Goal: Task Accomplishment & Management: Manage account settings

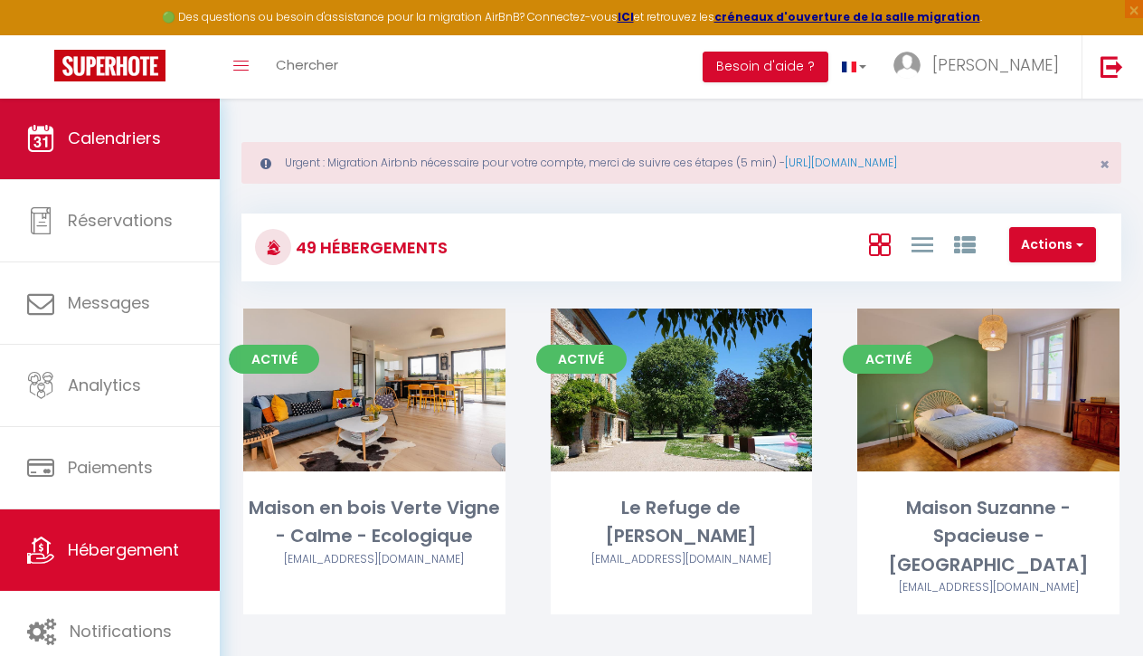
click at [162, 125] on link "Calendriers" at bounding box center [110, 138] width 220 height 81
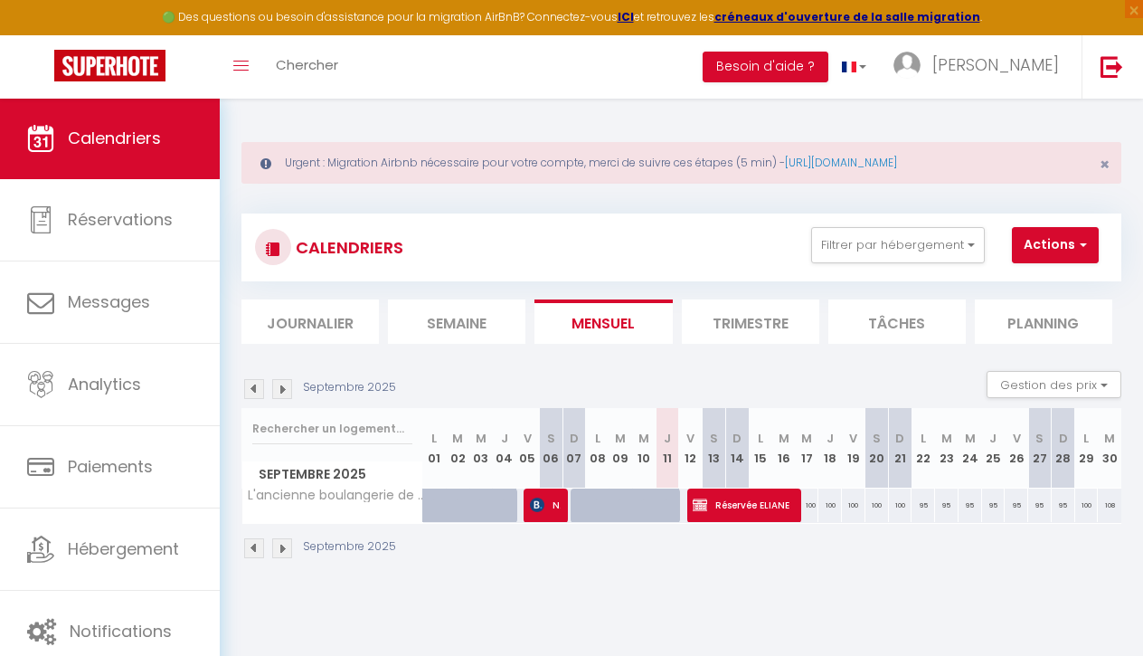
click at [1110, 172] on div "Urgent : Migration Airbnb nécessaire pour votre compte, merci de suivre ces éta…" at bounding box center [681, 163] width 880 height 42
click at [1110, 166] on div "Urgent : Migration Airbnb nécessaire pour votre compte, merci de suivre ces éta…" at bounding box center [681, 163] width 880 height 42
click at [1107, 166] on span "×" at bounding box center [1105, 164] width 10 height 23
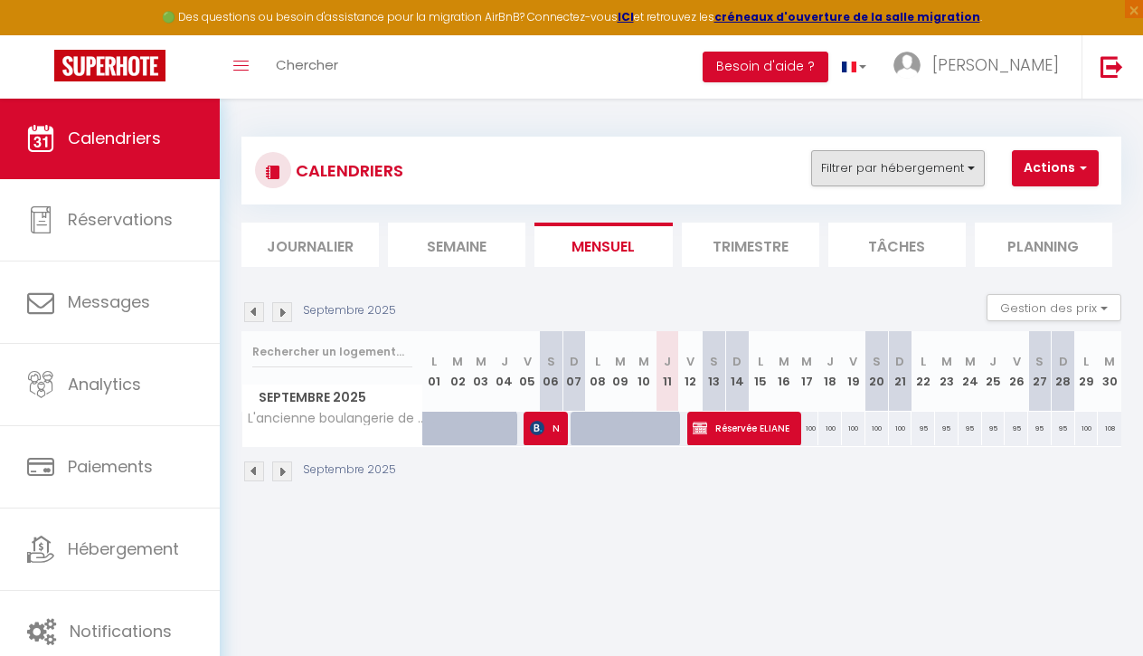
click at [870, 175] on button "Filtrer par hébergement" at bounding box center [898, 168] width 174 height 36
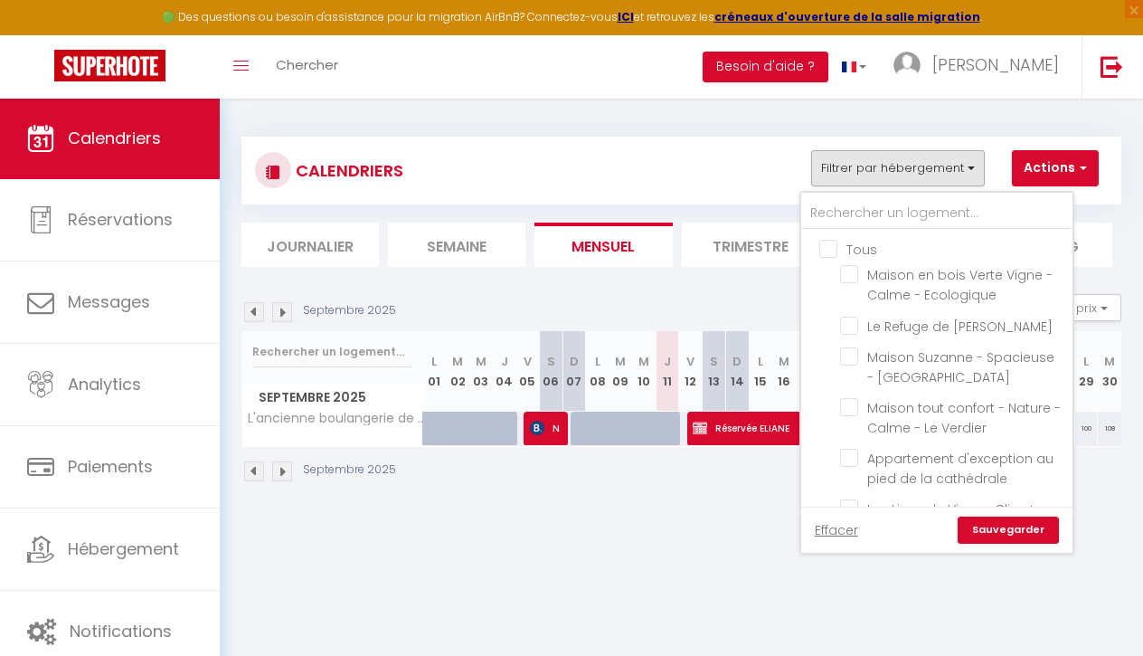
click at [825, 243] on input "Tous" at bounding box center [954, 248] width 271 height 18
checkbox input "true"
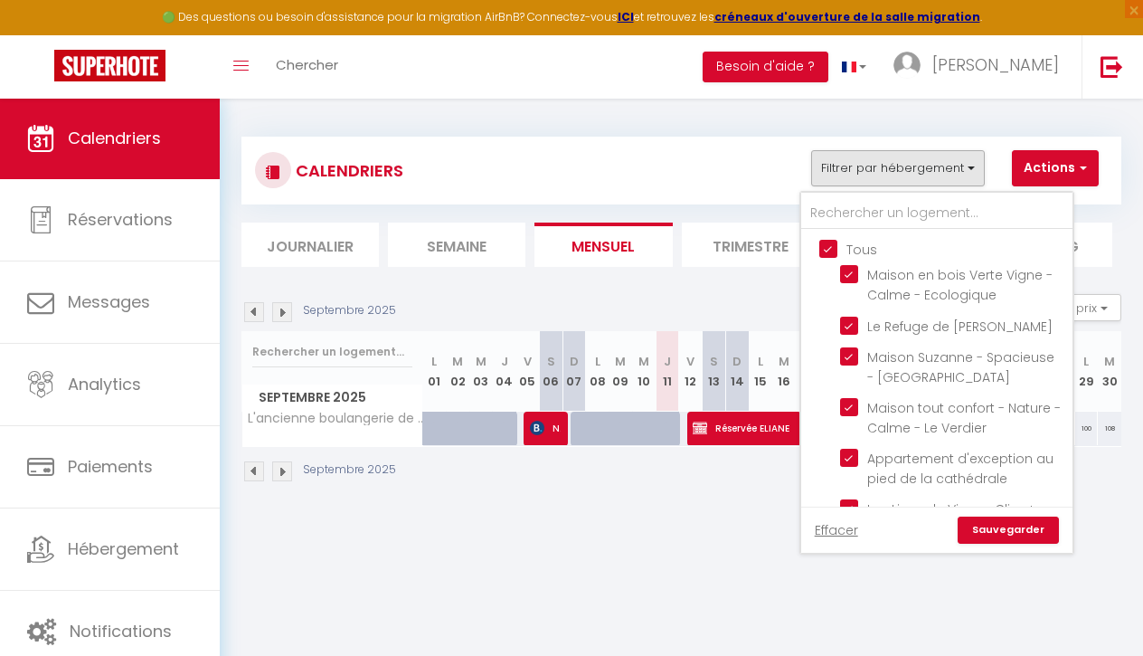
checkbox input "true"
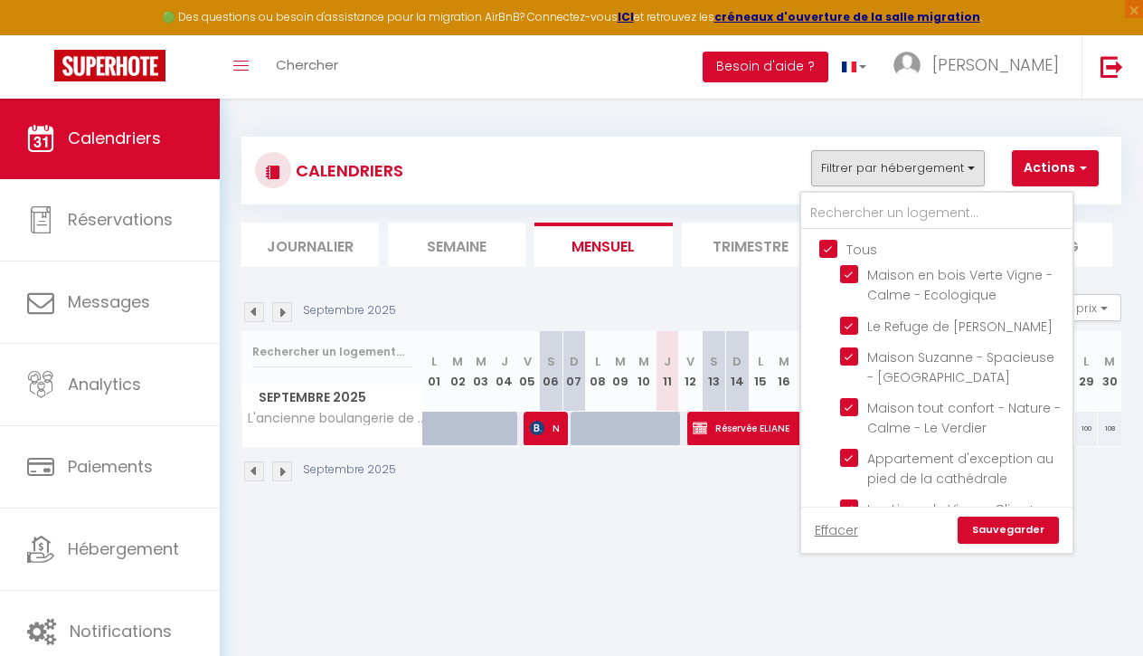
checkbox input "true"
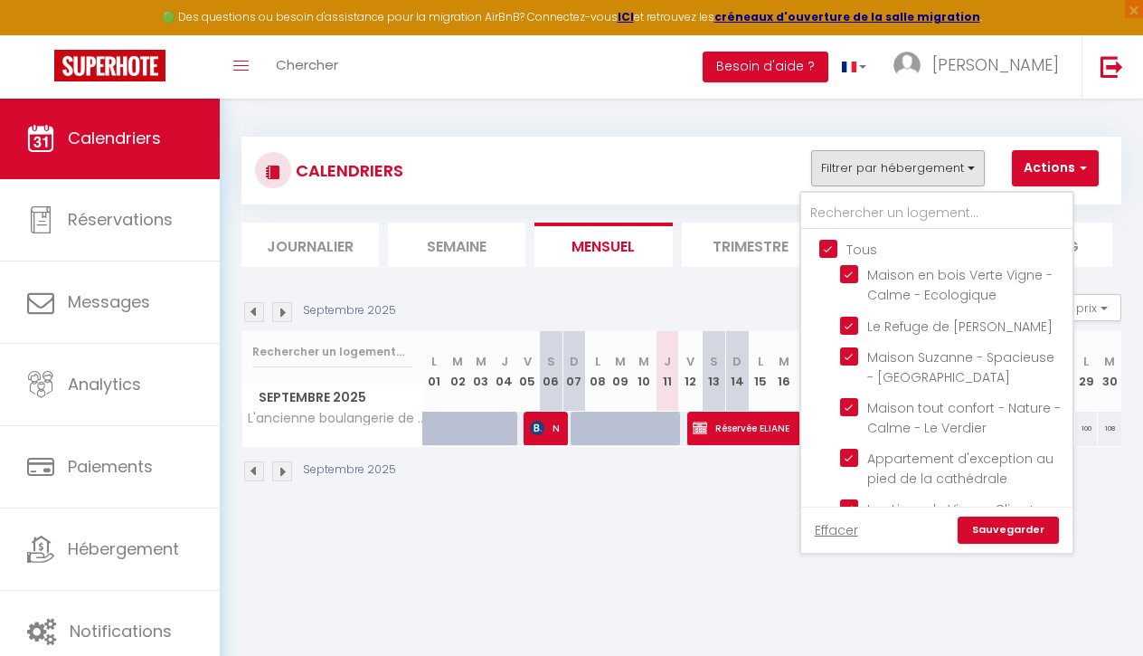
checkbox input "true"
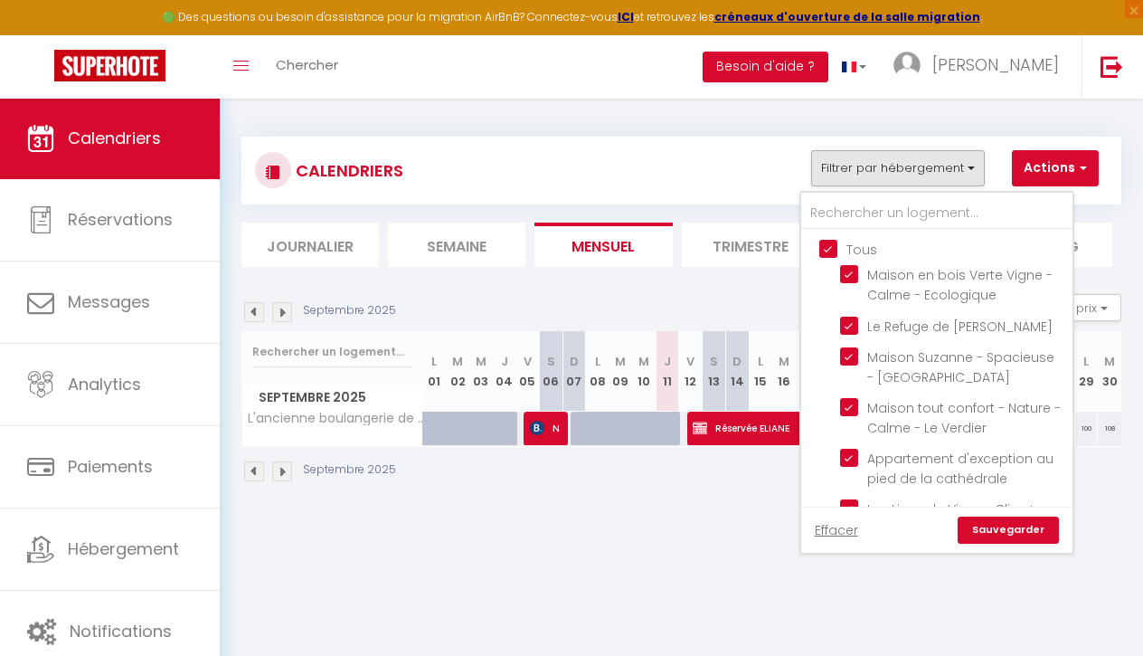
checkbox input "true"
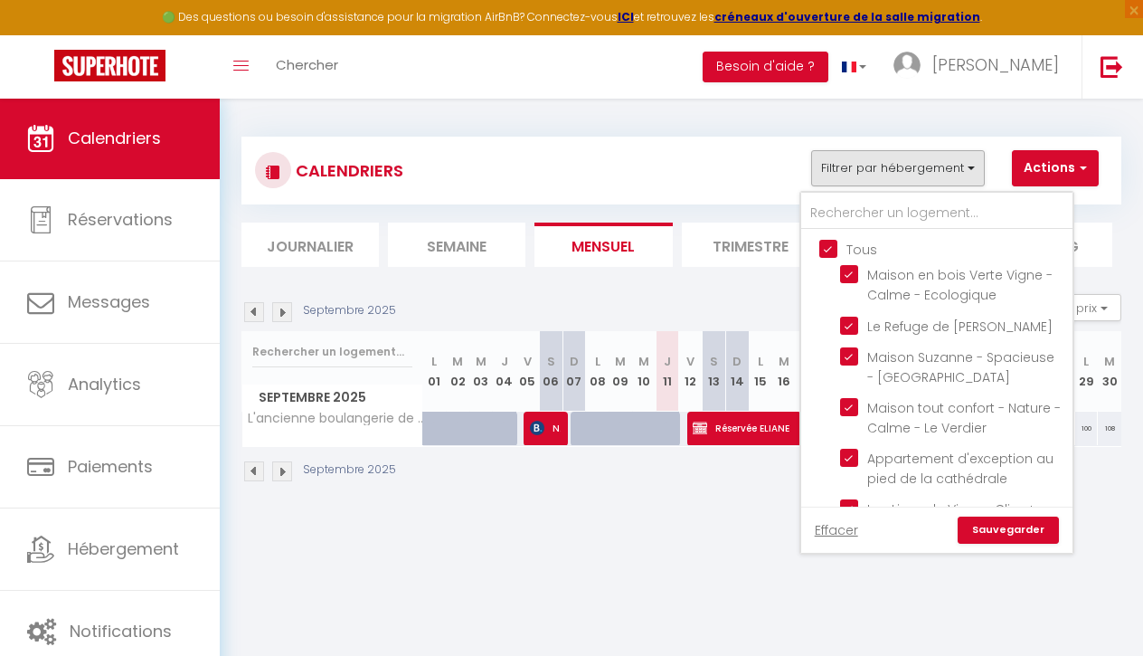
checkbox input "true"
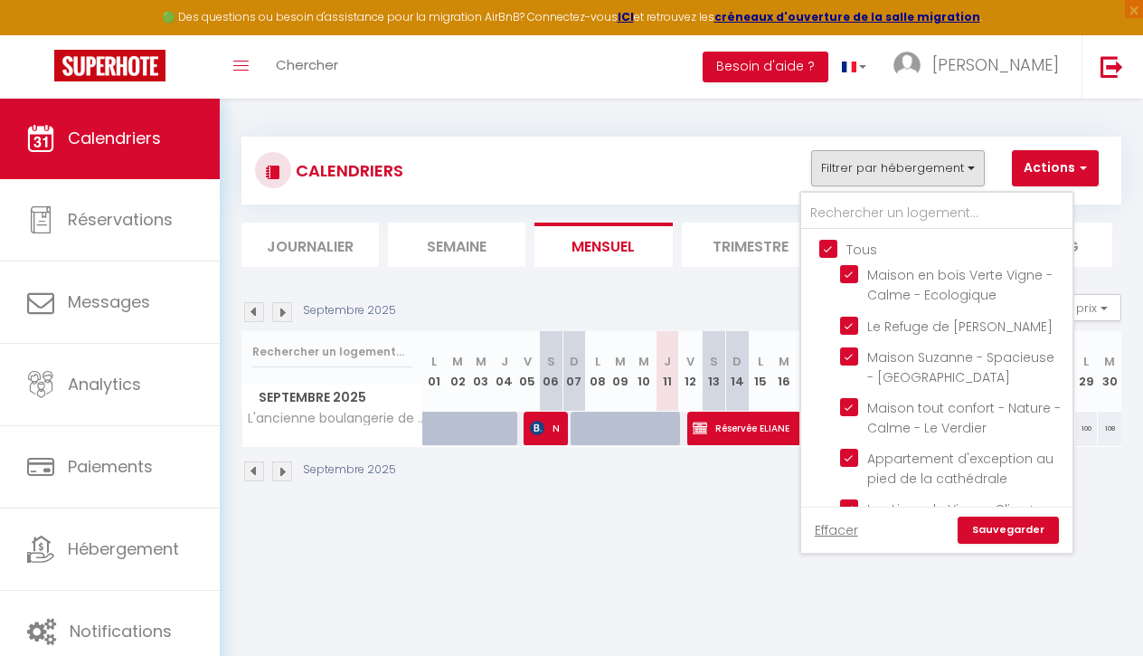
checkbox input "true"
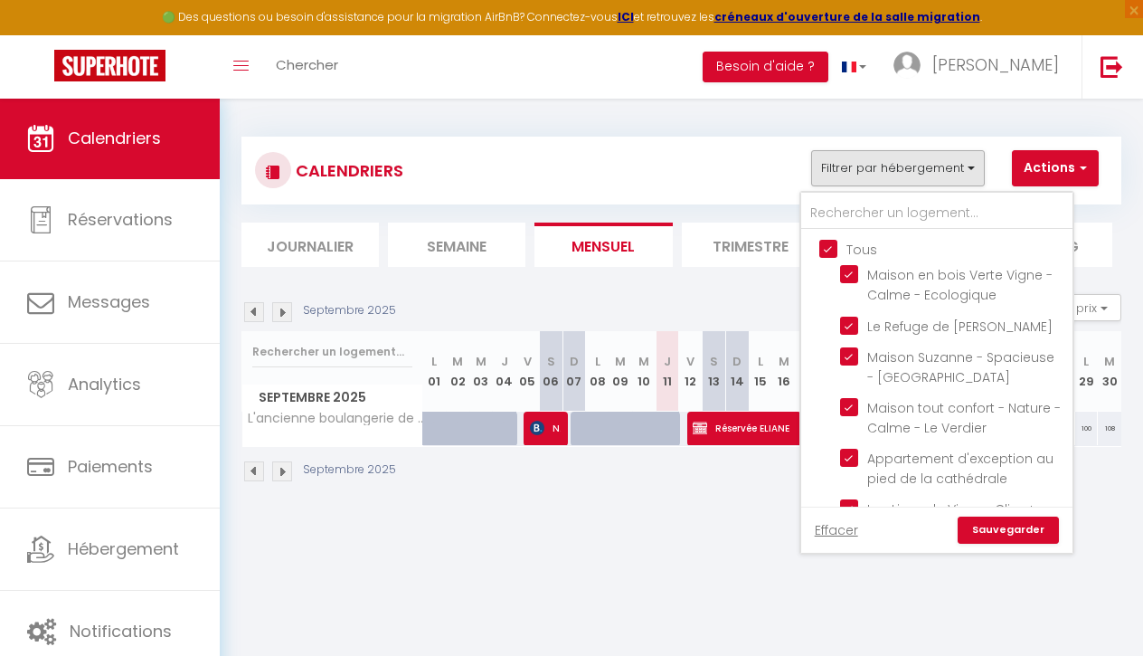
checkbox input "true"
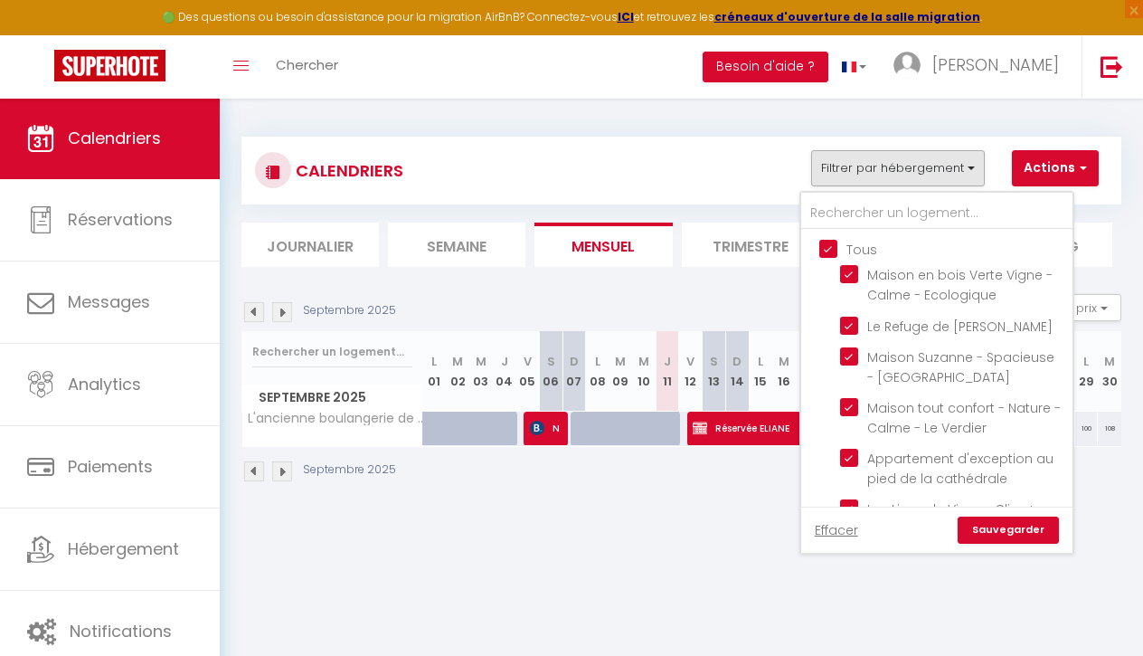
checkbox input "true"
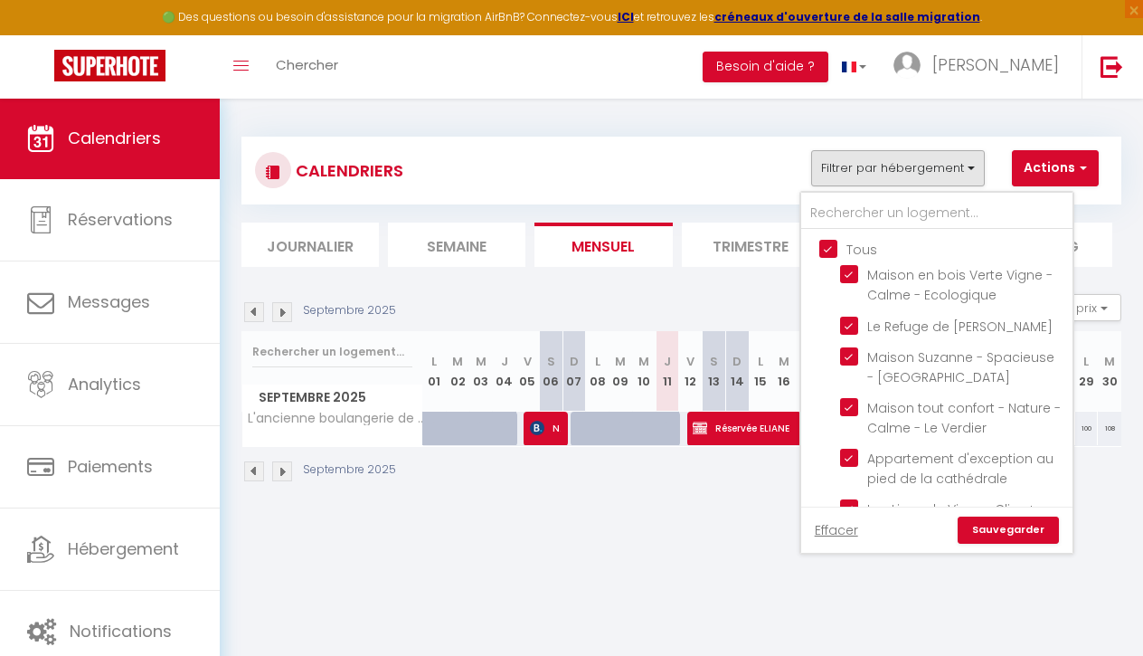
checkbox input "true"
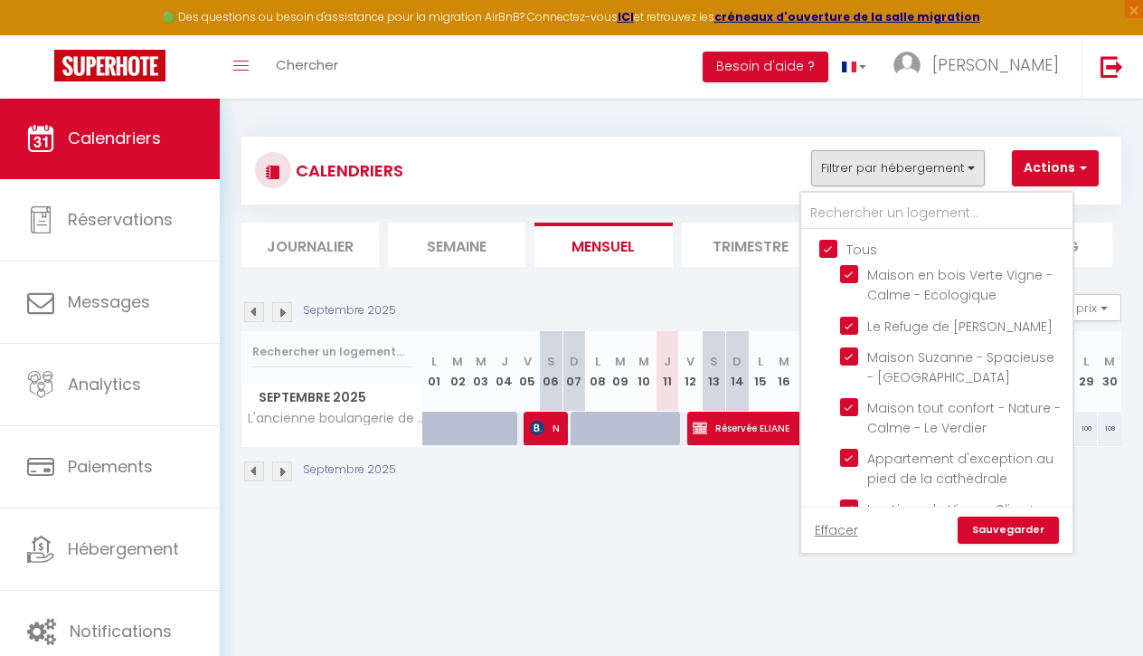
click at [825, 243] on input "Tous" at bounding box center [954, 248] width 271 height 18
checkbox input "false"
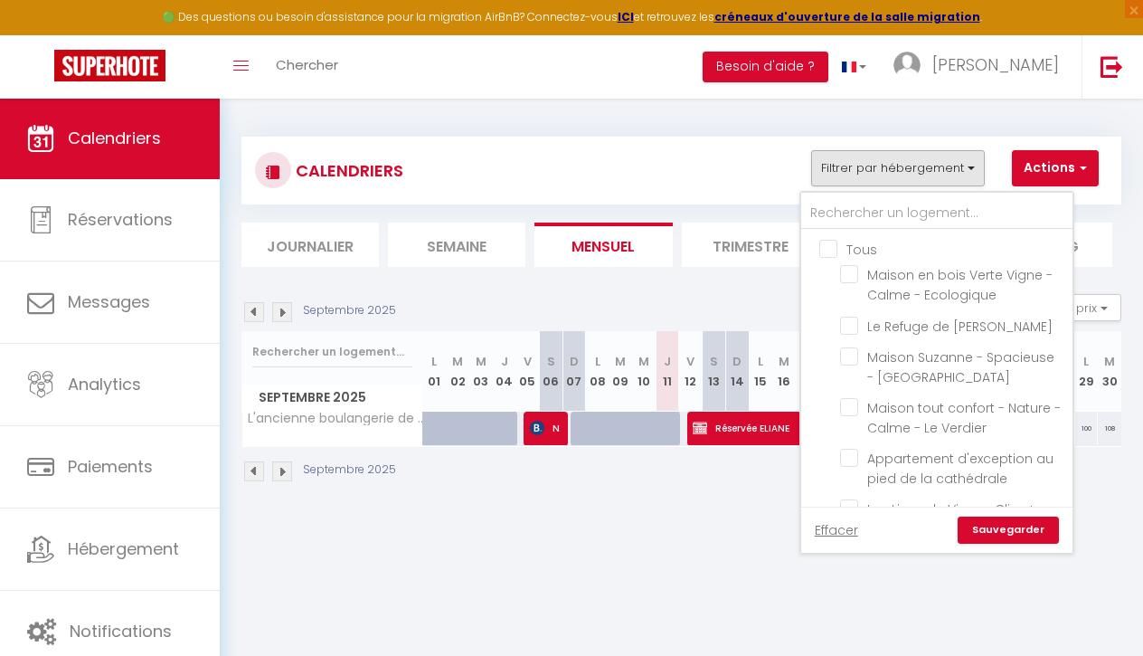
checkbox input "false"
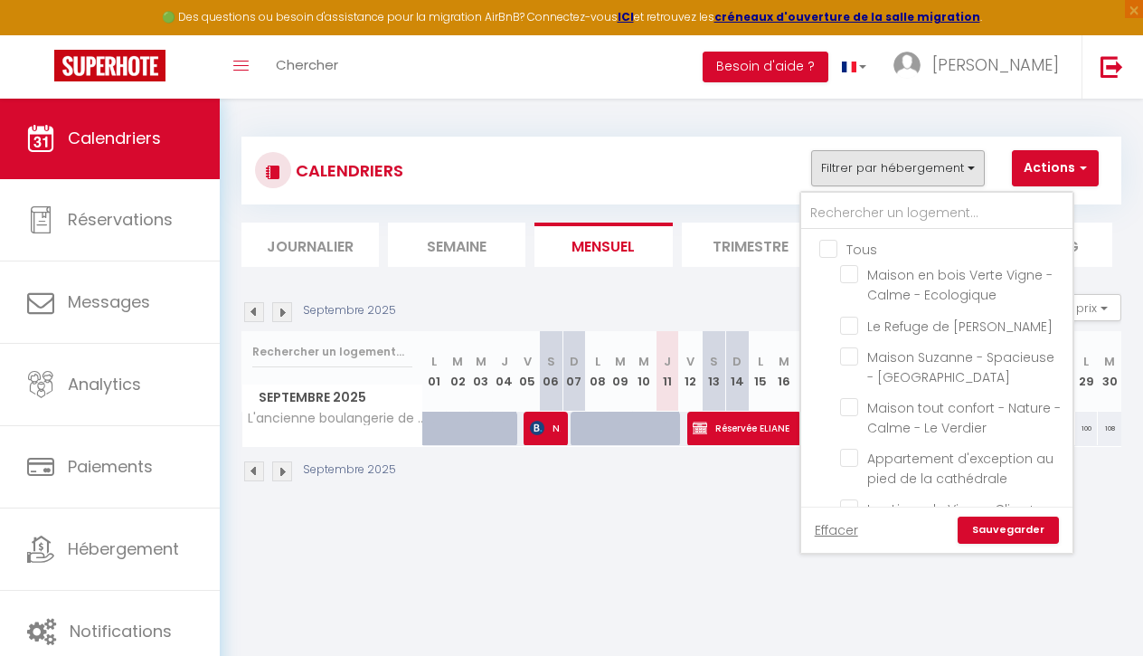
checkbox input "false"
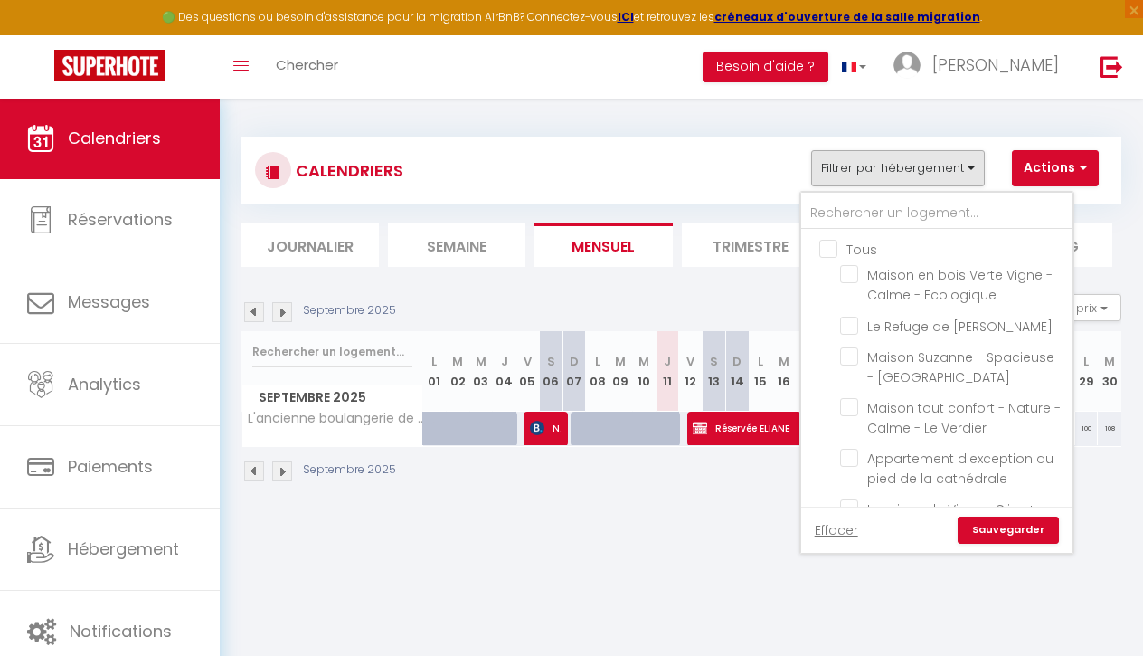
checkbox input "false"
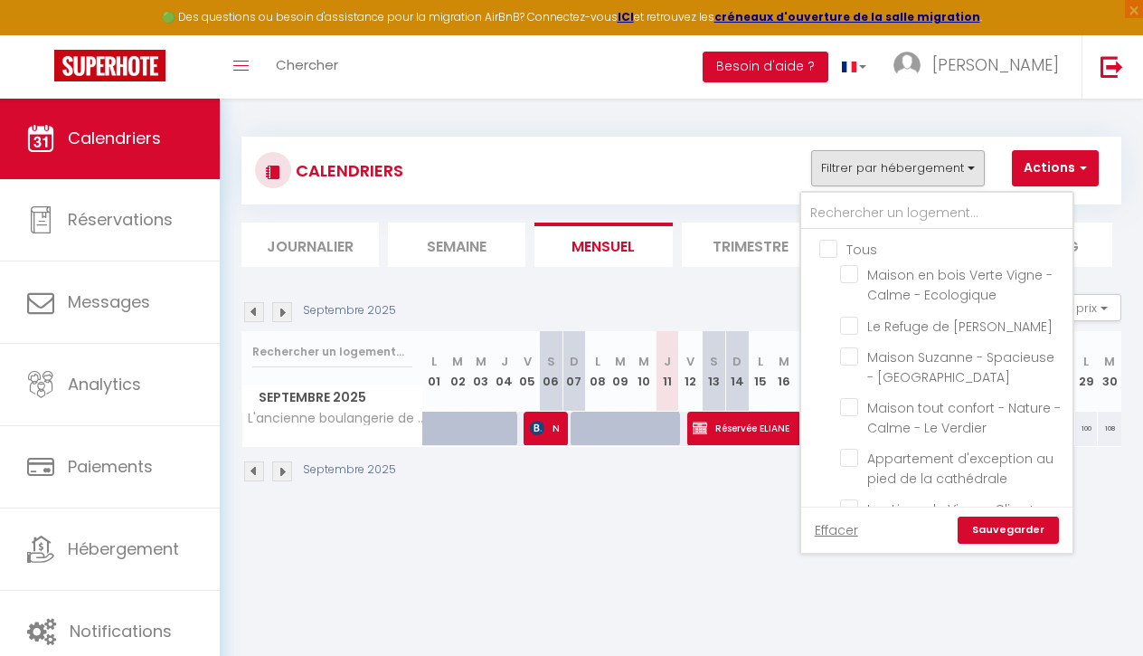
checkbox input "false"
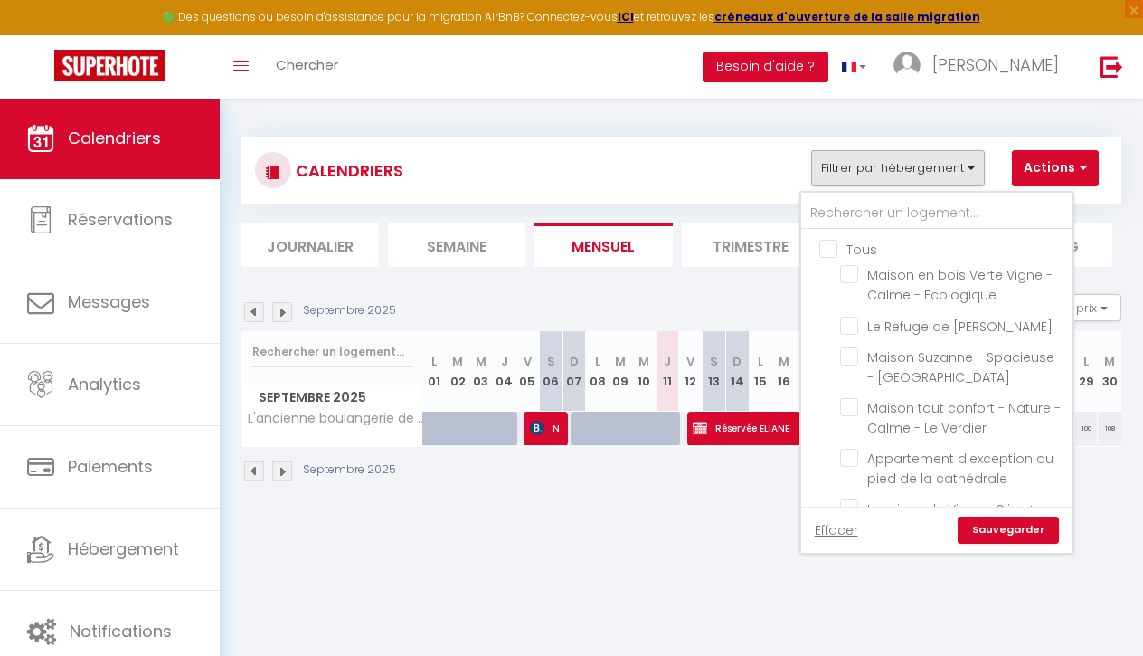
checkbox input "false"
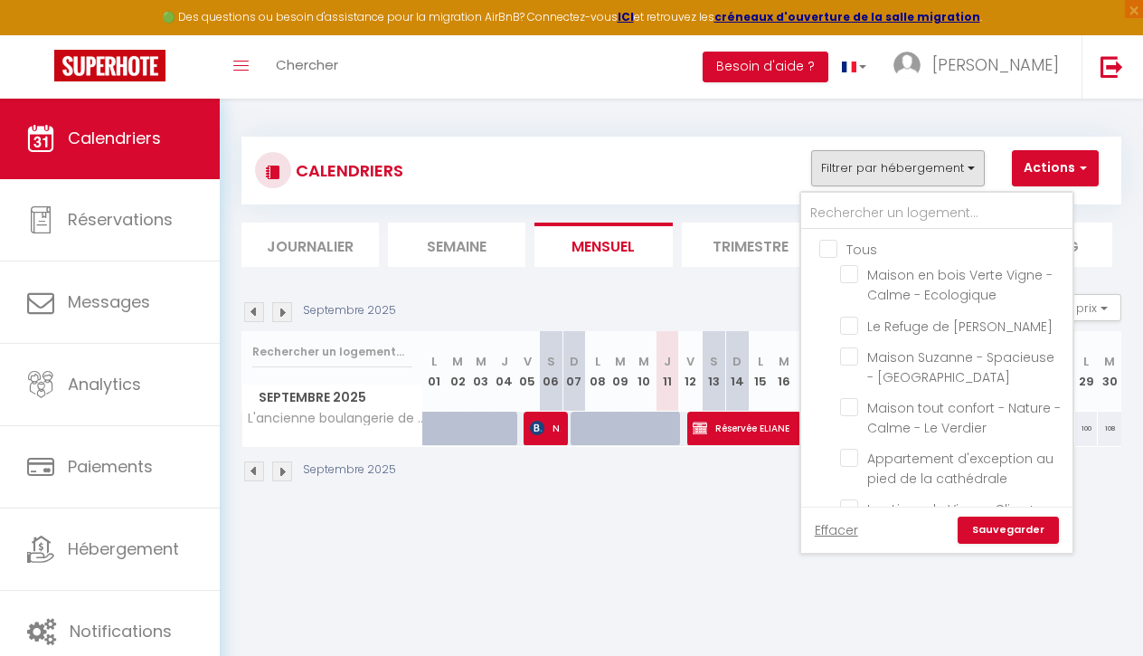
checkbox input "false"
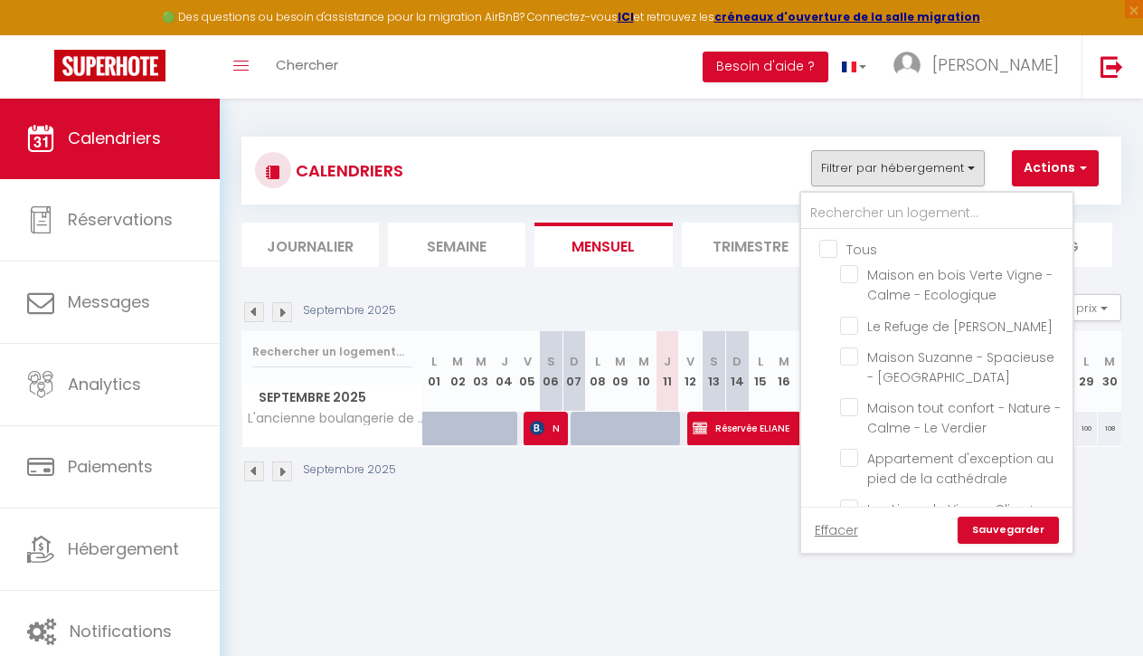
checkbox input "false"
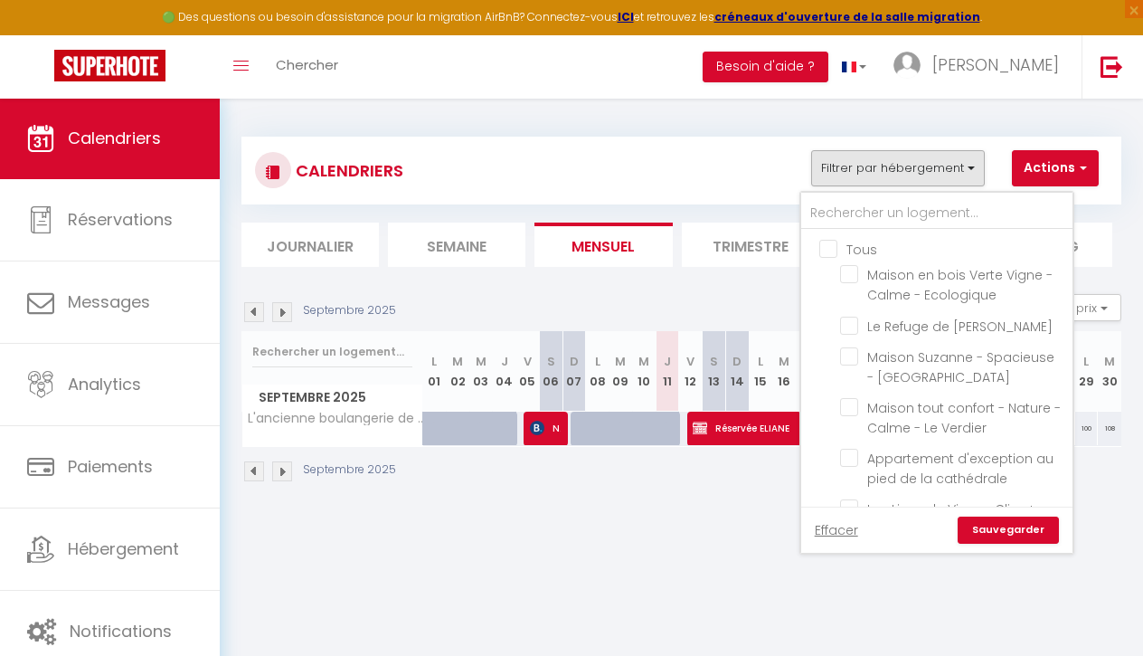
checkbox input "false"
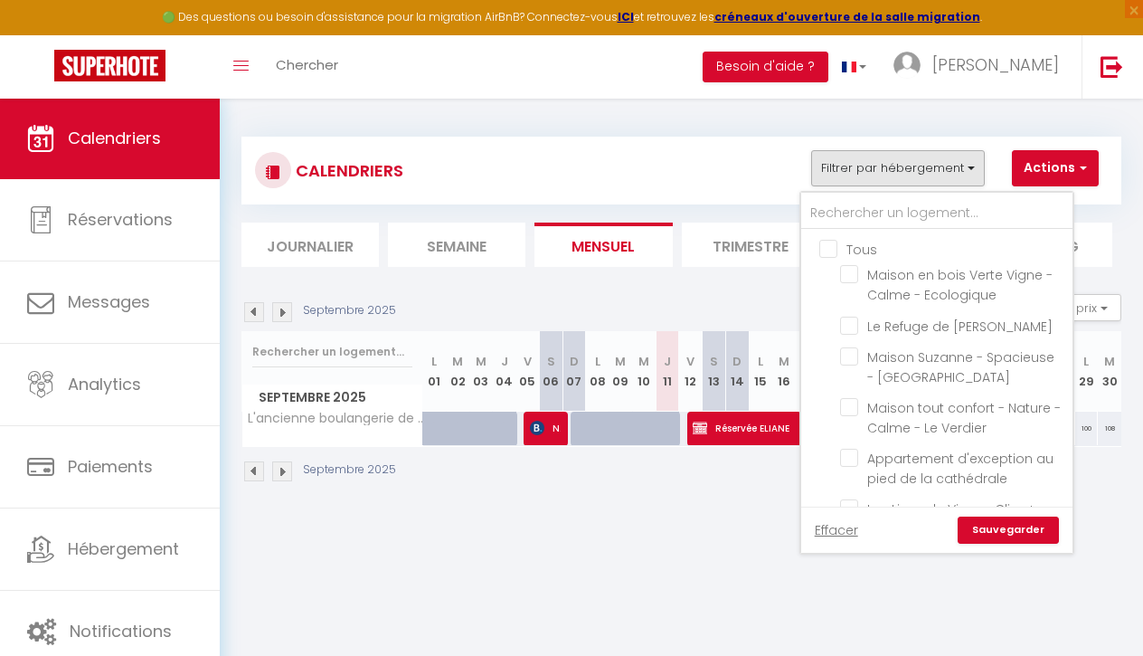
checkbox input "false"
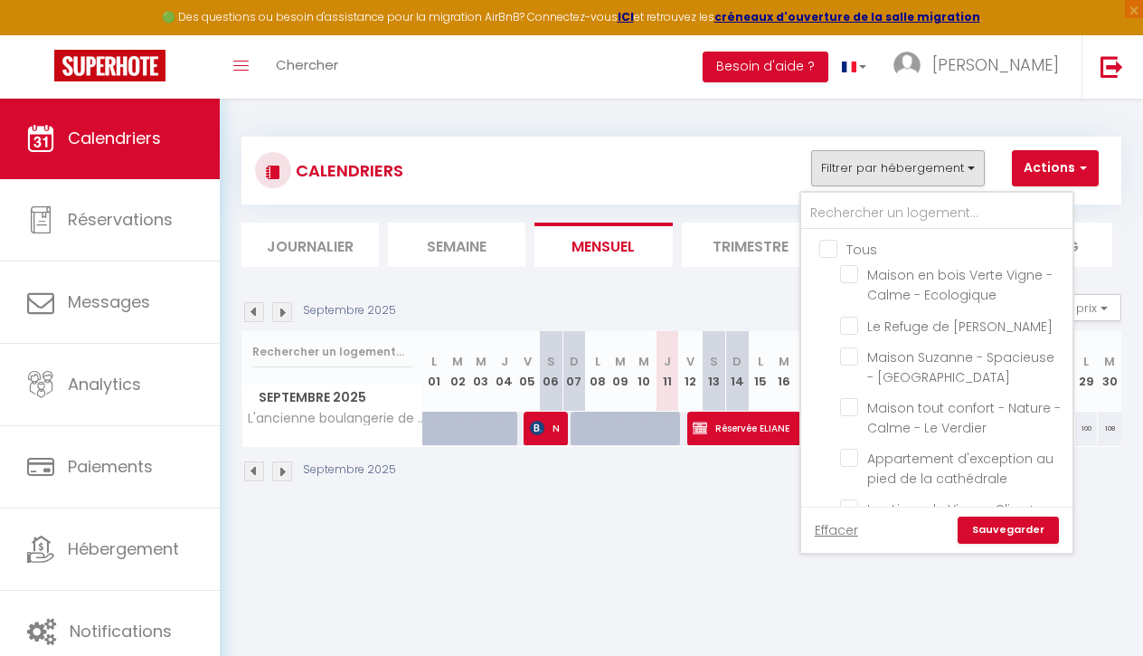
checkbox input "false"
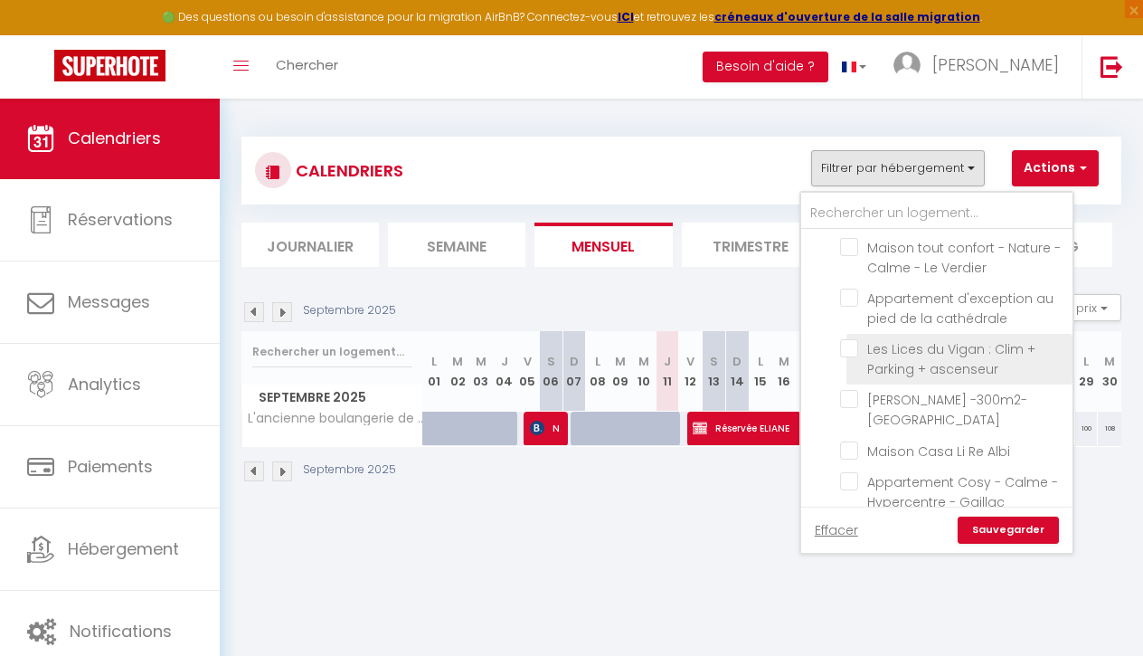
scroll to position [168, 0]
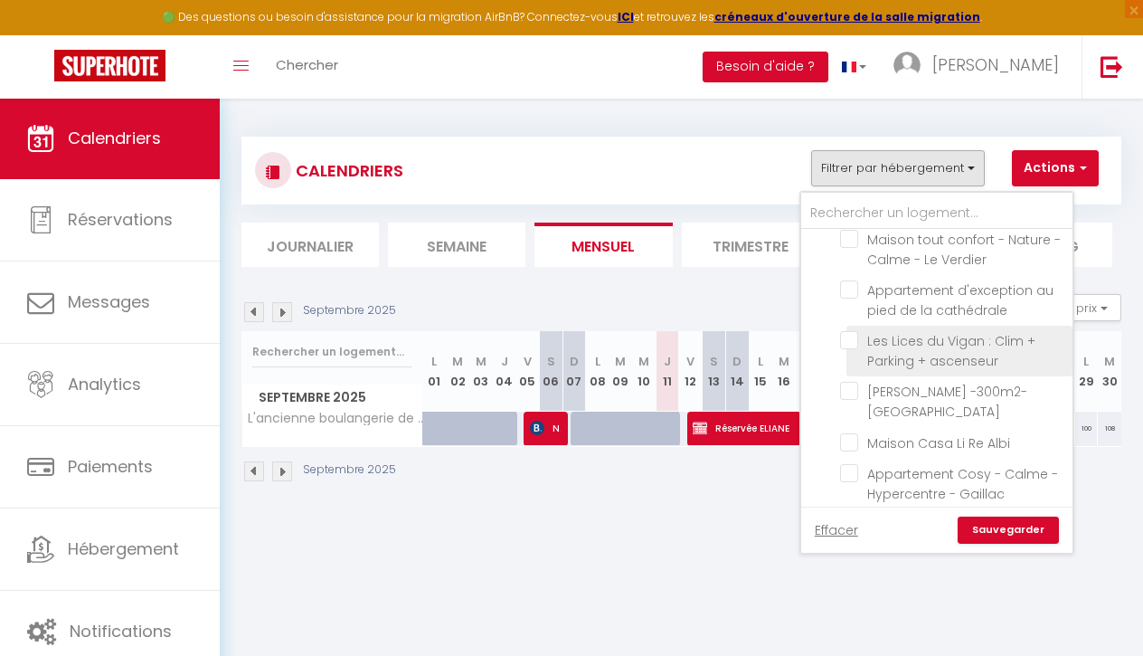
click at [850, 345] on input "Les Lices du Vigan : Clim + Parking + ascenseur" at bounding box center [953, 340] width 226 height 18
checkbox input "true"
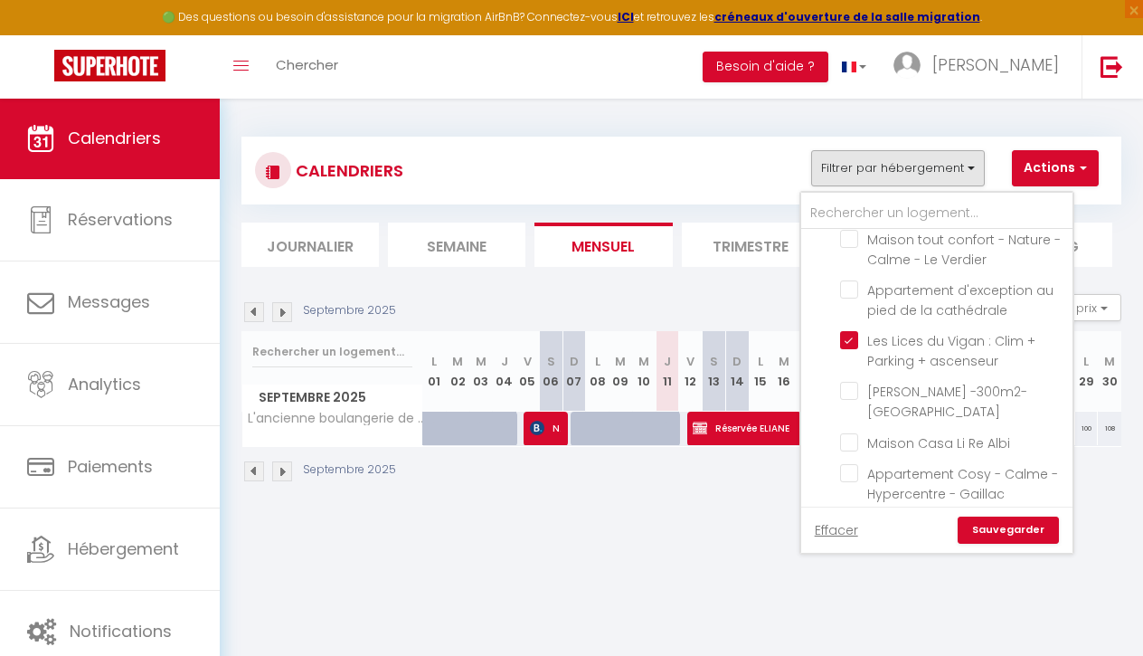
click at [1030, 535] on link "Sauvegarder" at bounding box center [1008, 529] width 101 height 27
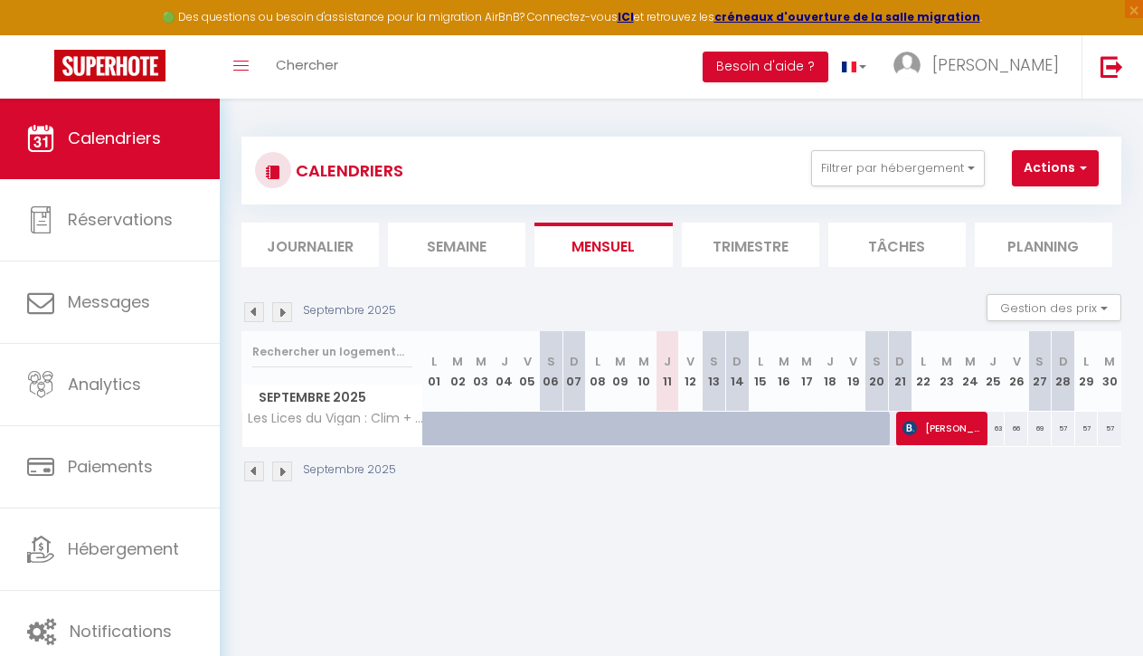
click at [254, 469] on img at bounding box center [254, 471] width 20 height 20
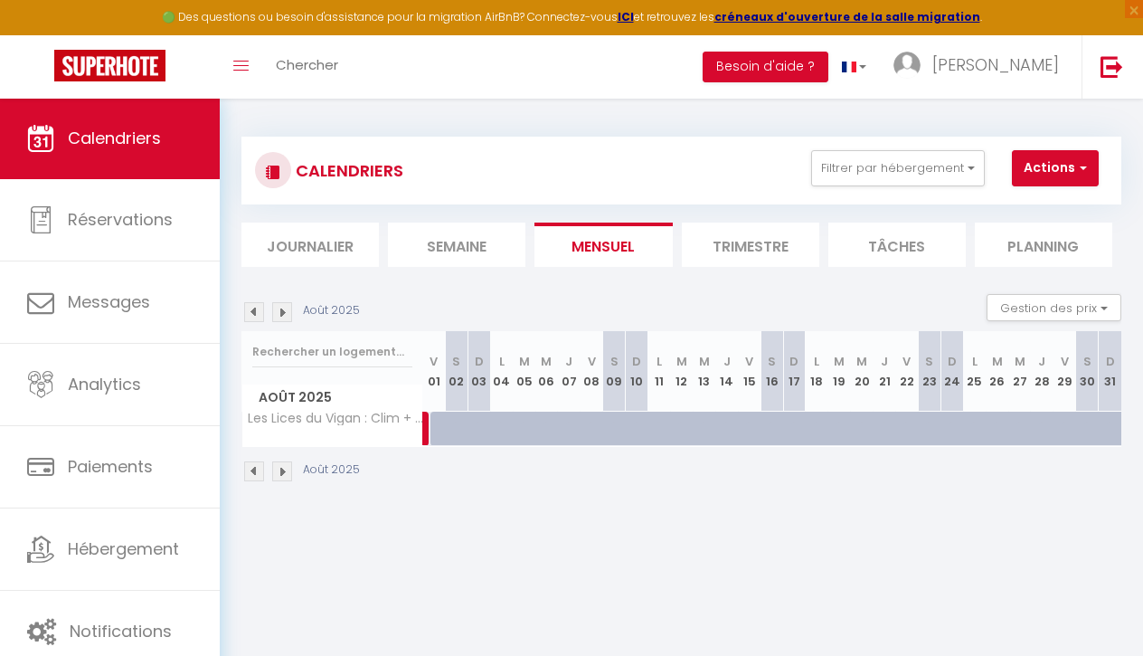
click at [254, 469] on img at bounding box center [254, 471] width 20 height 20
select select
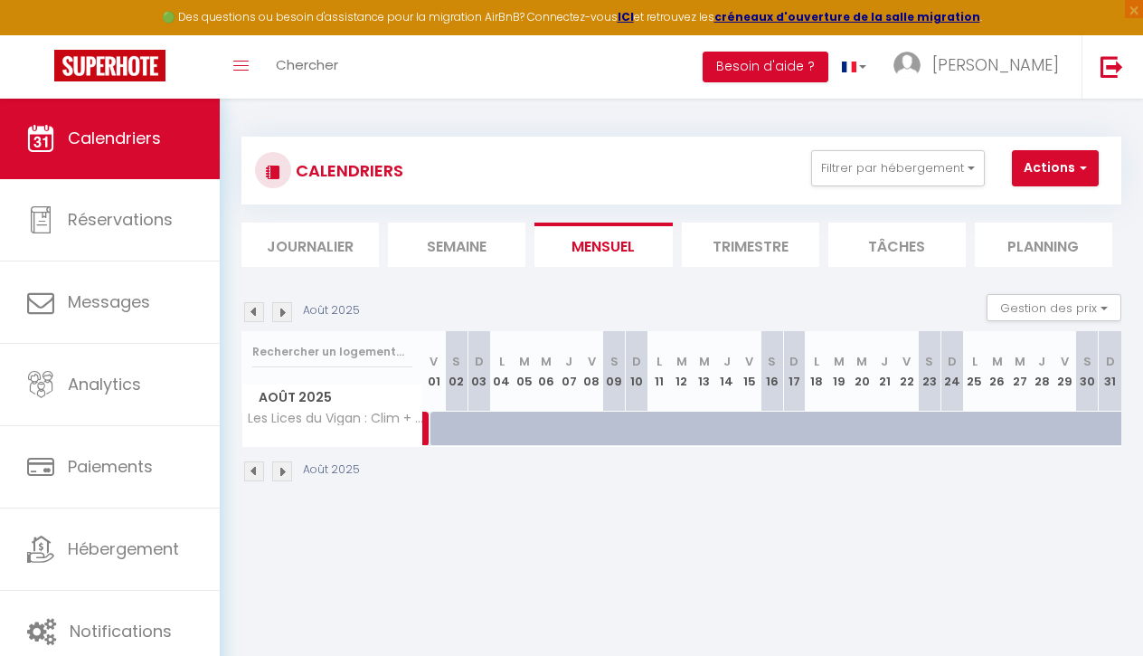
select select
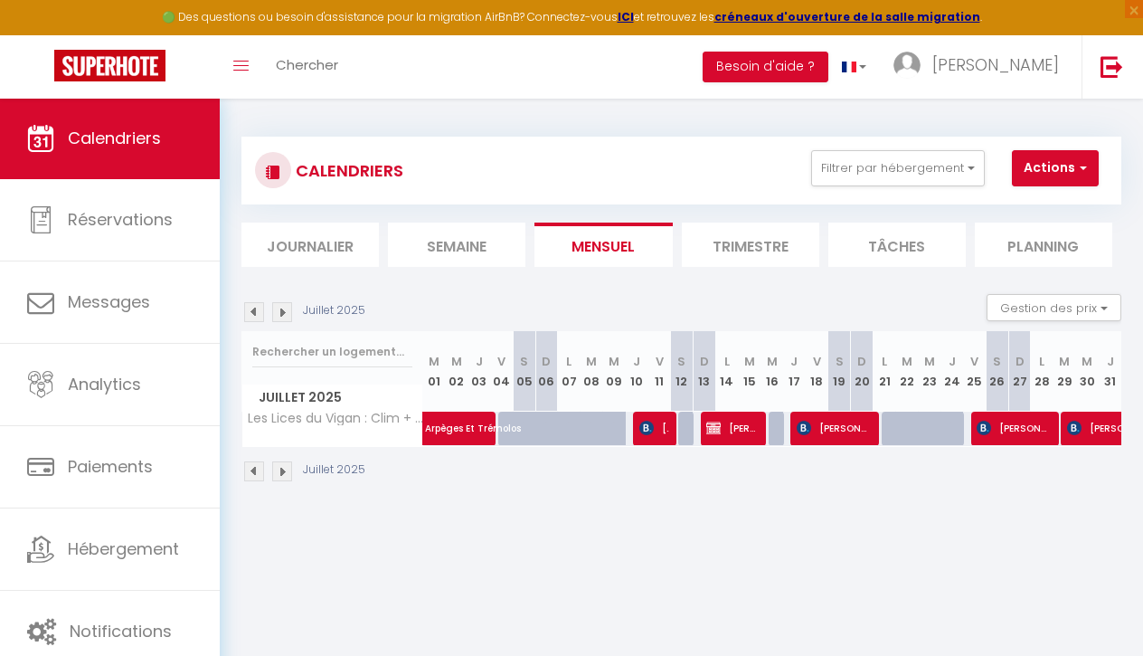
click at [733, 423] on span "[PERSON_NAME]" at bounding box center [732, 428] width 52 height 34
select select "OK"
select select "KO"
select select "1"
select select "0"
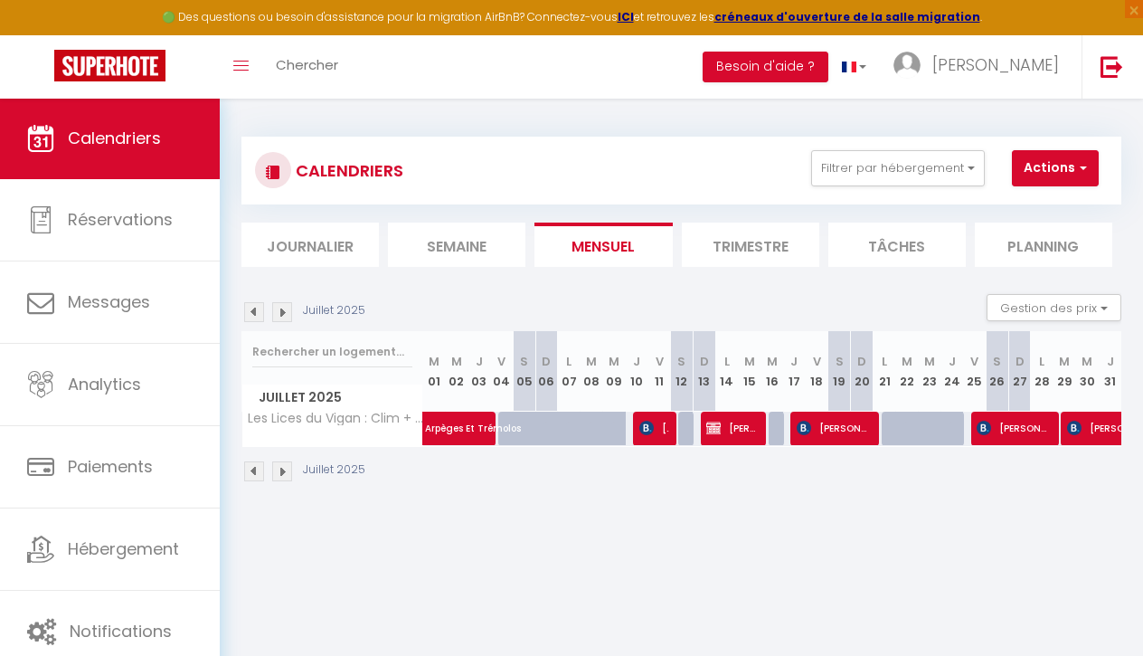
select select "1"
select select
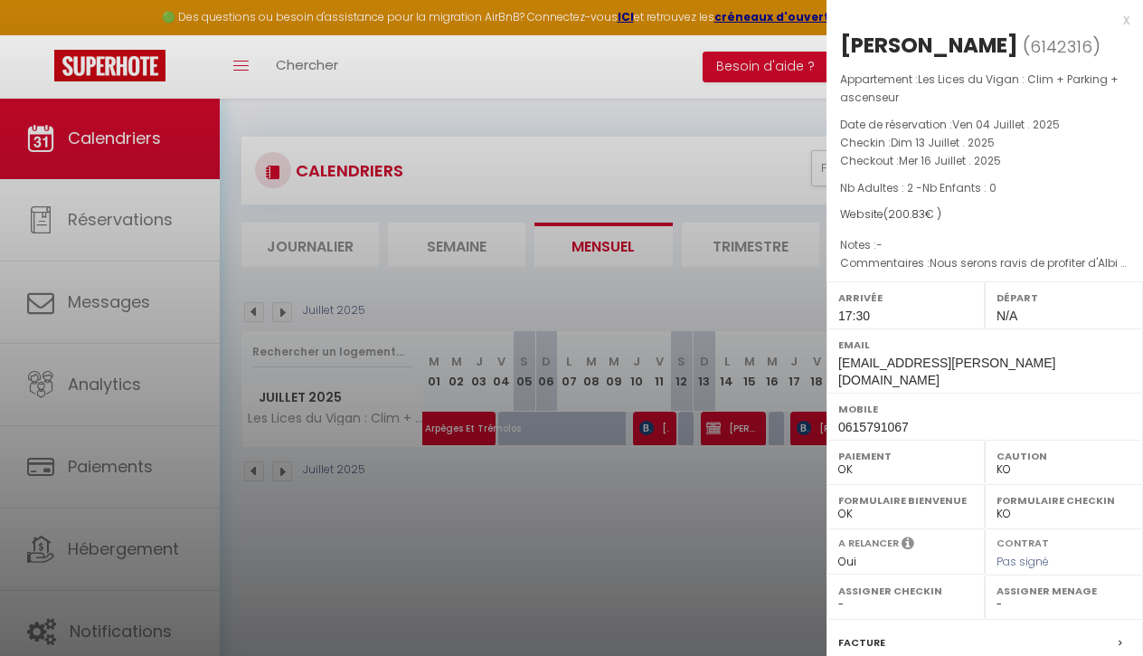
click at [630, 499] on div at bounding box center [571, 328] width 1143 height 656
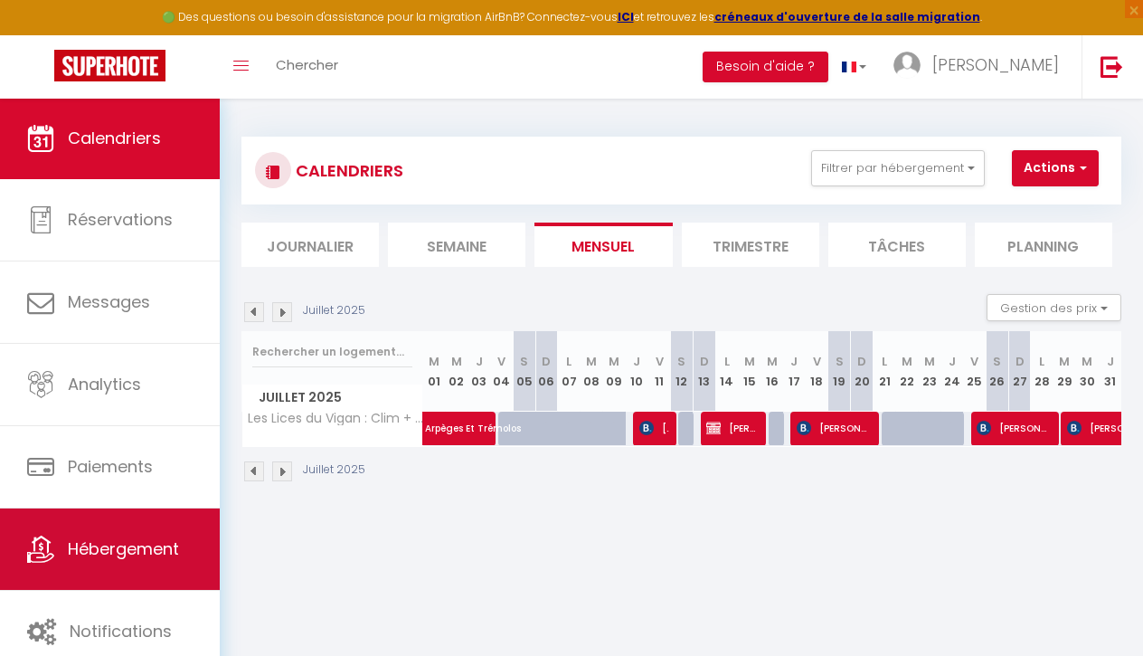
click at [202, 544] on link "Hébergement" at bounding box center [110, 548] width 220 height 81
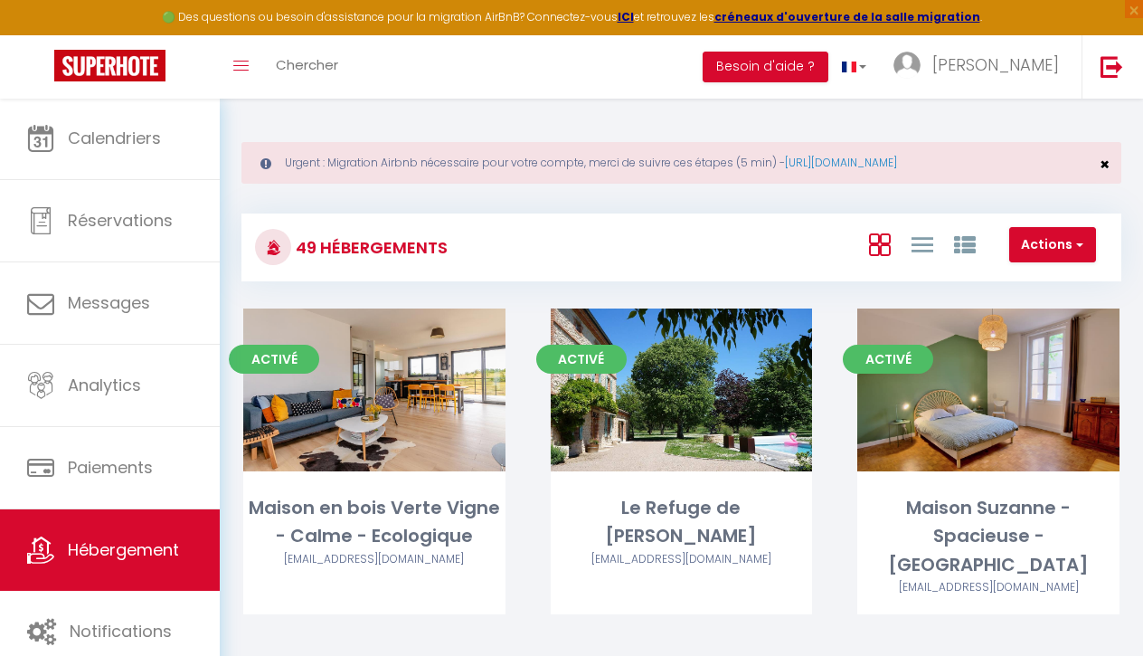
click at [1104, 165] on span "×" at bounding box center [1105, 164] width 10 height 23
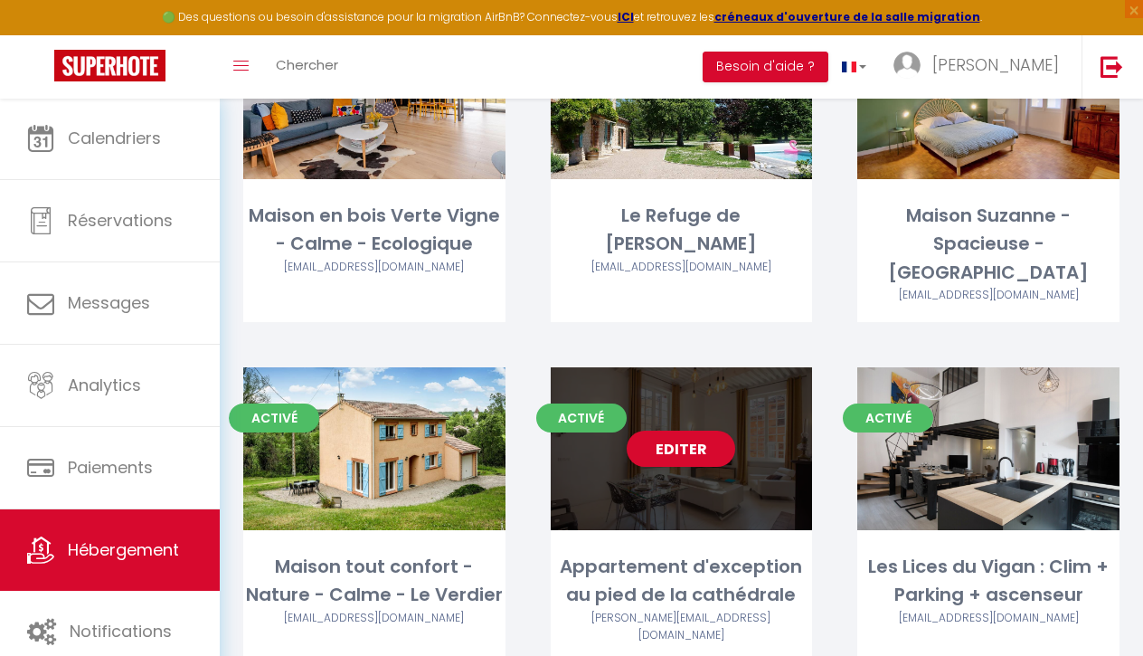
scroll to position [241, 0]
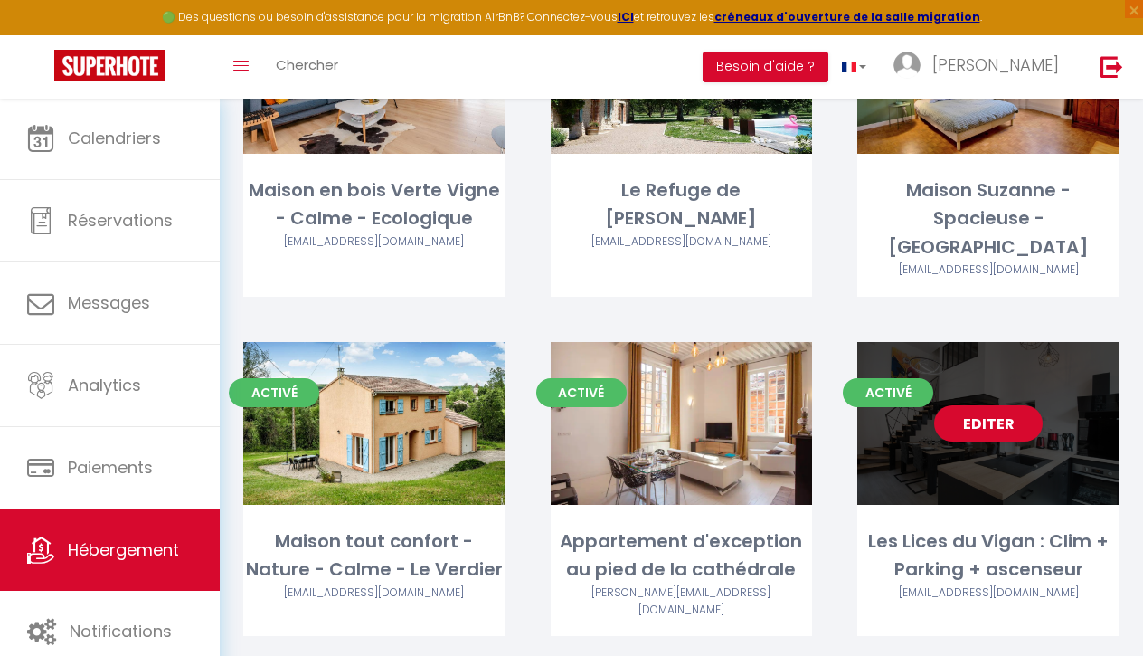
click at [967, 418] on div "Editer" at bounding box center [988, 423] width 262 height 163
select select "3"
select select "2"
select select "1"
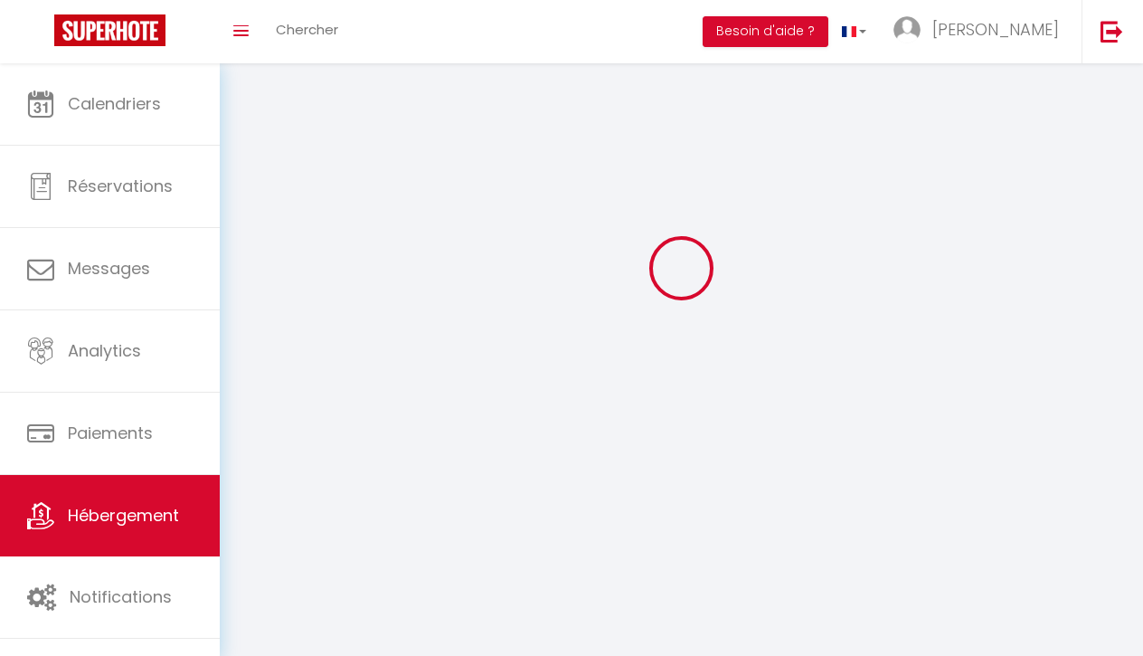
select select
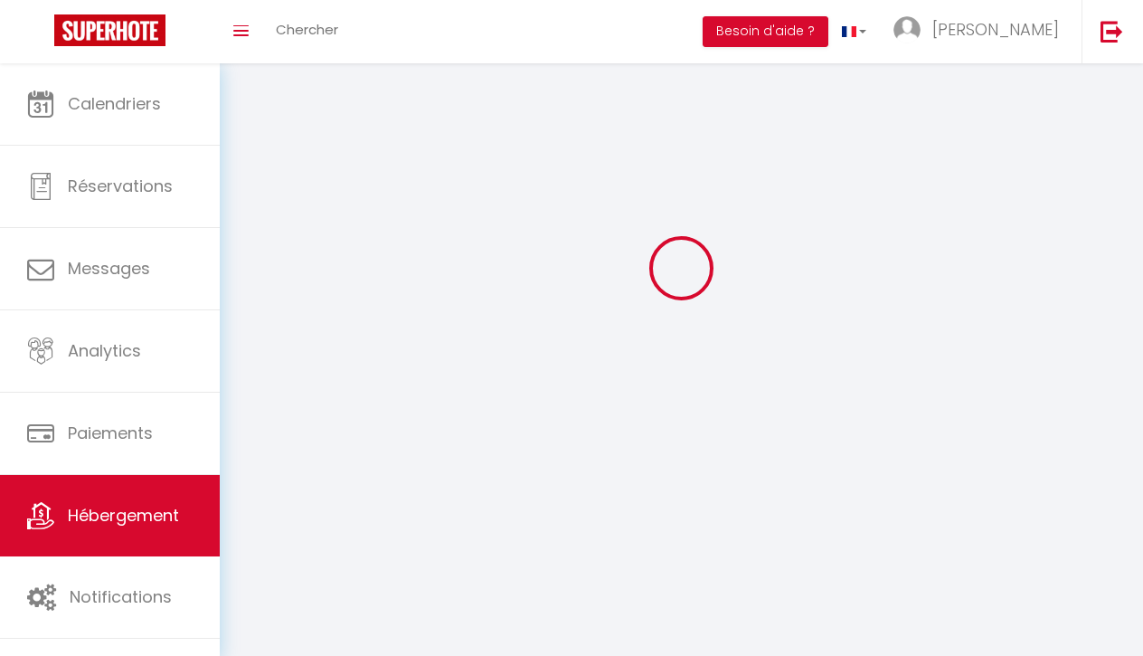
checkbox input "false"
select select
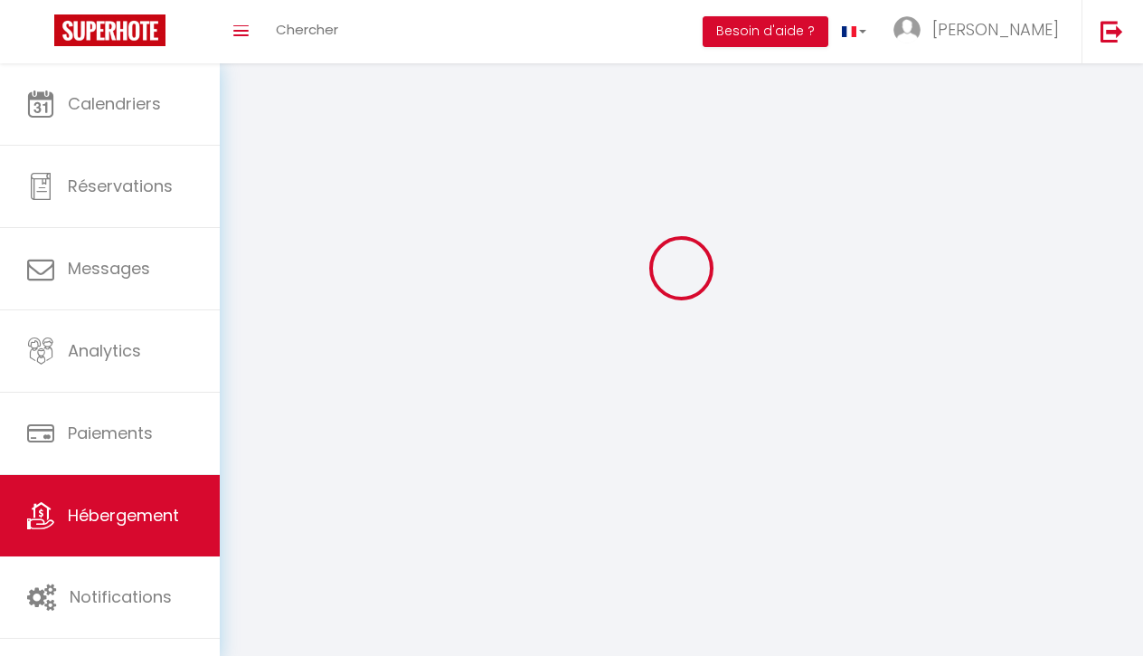
select select
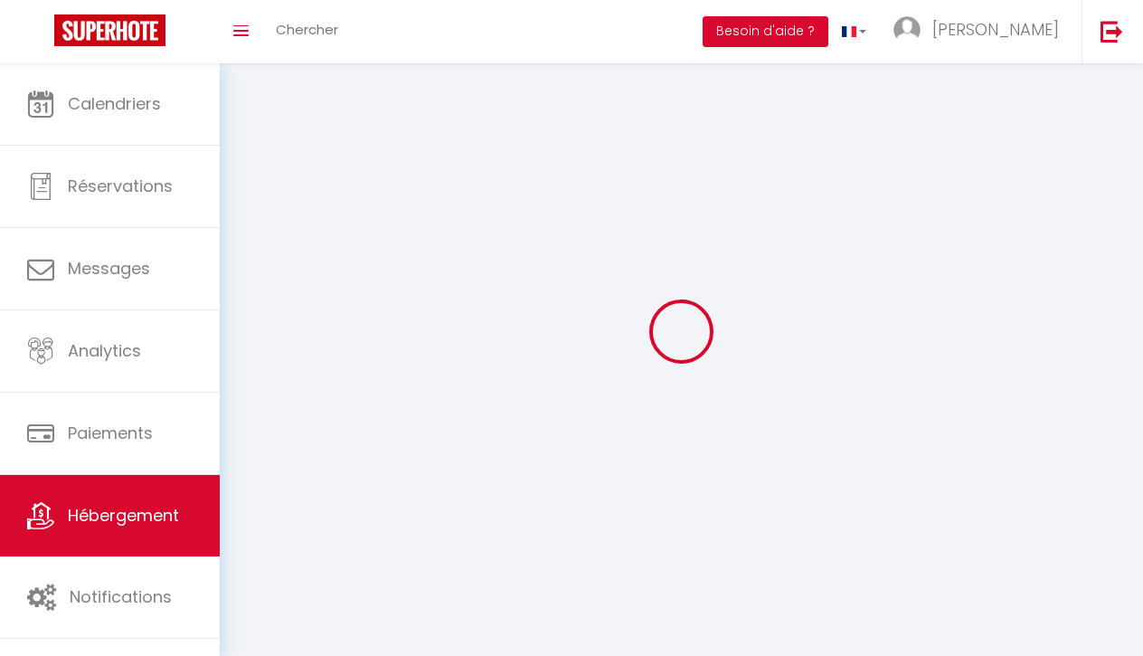
select select
checkbox input "false"
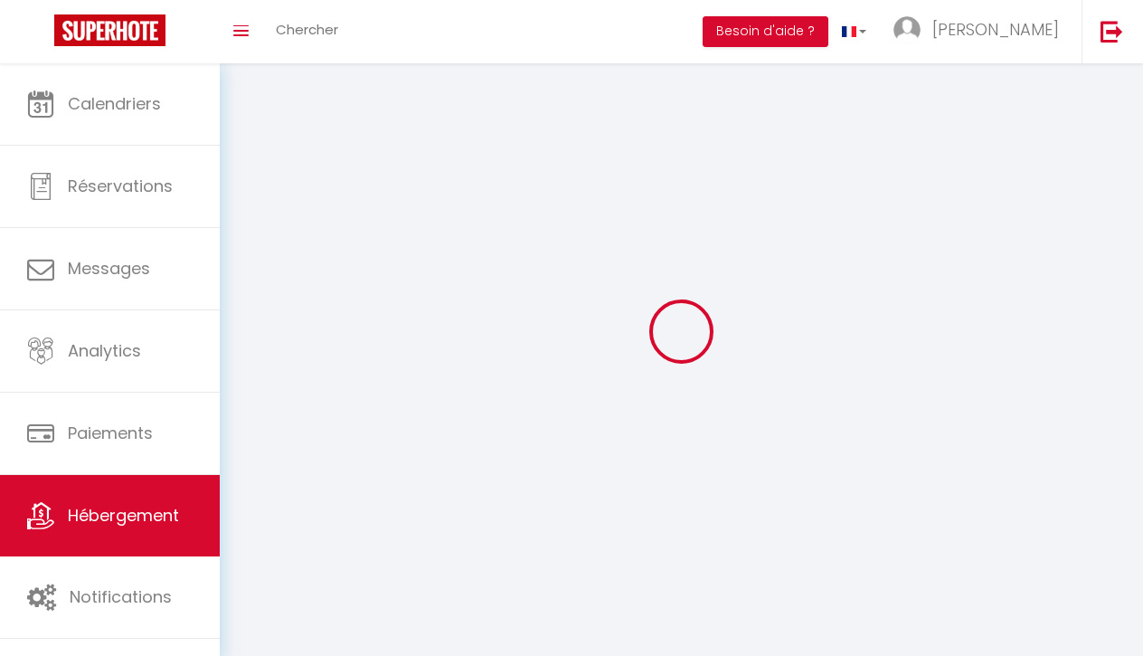
select select
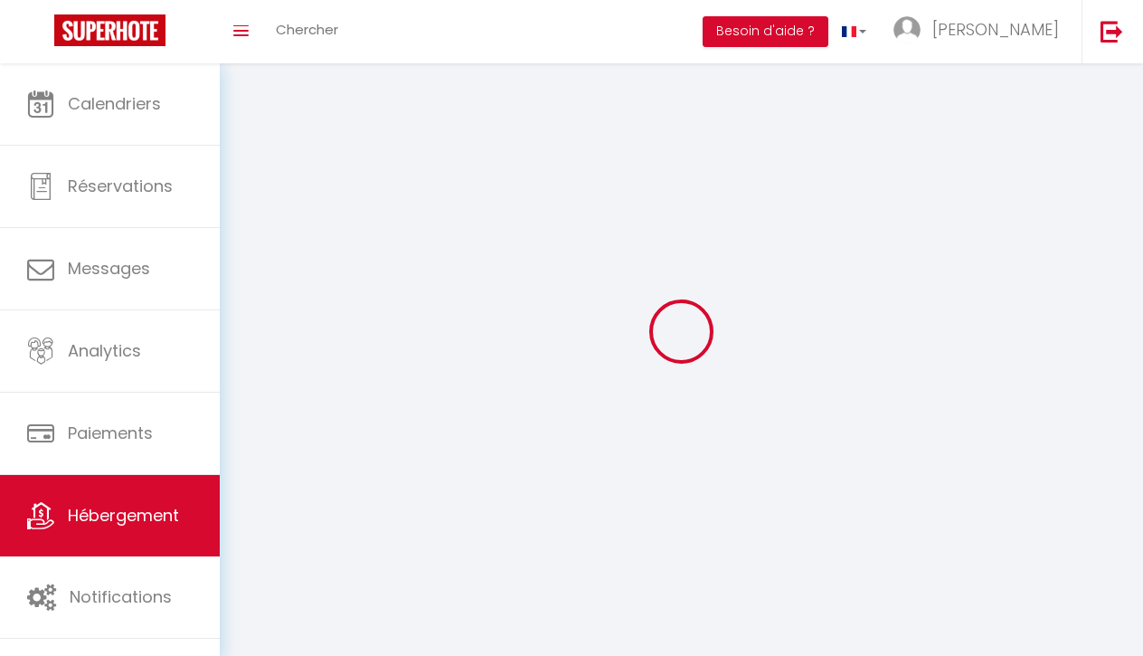
select select
checkbox input "false"
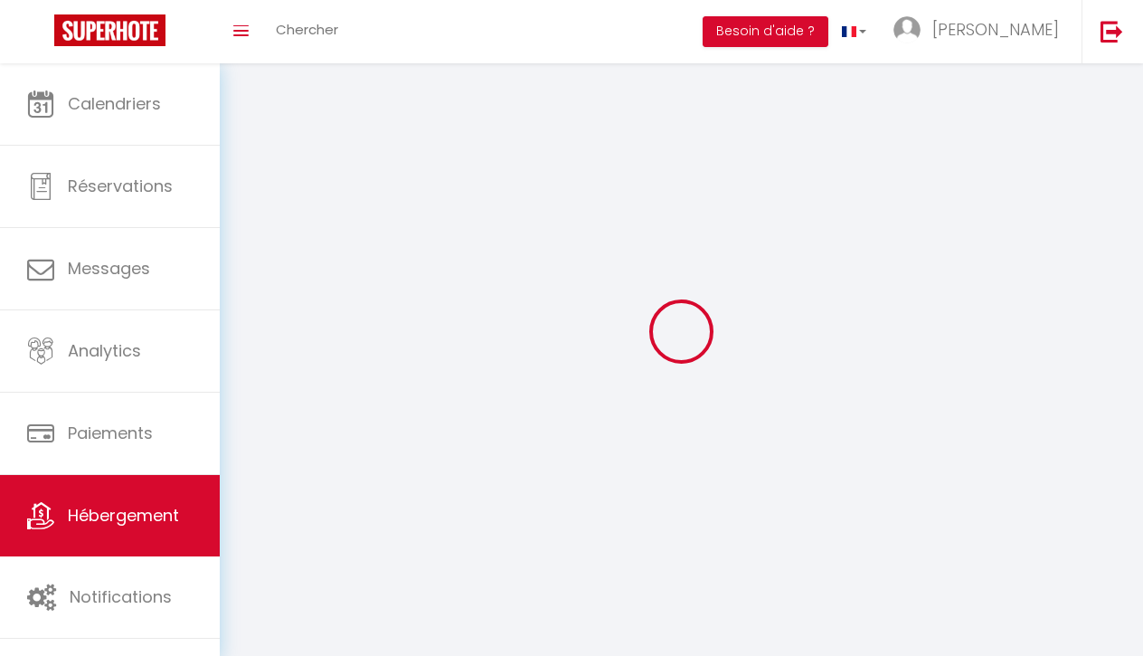
checkbox input "false"
select select
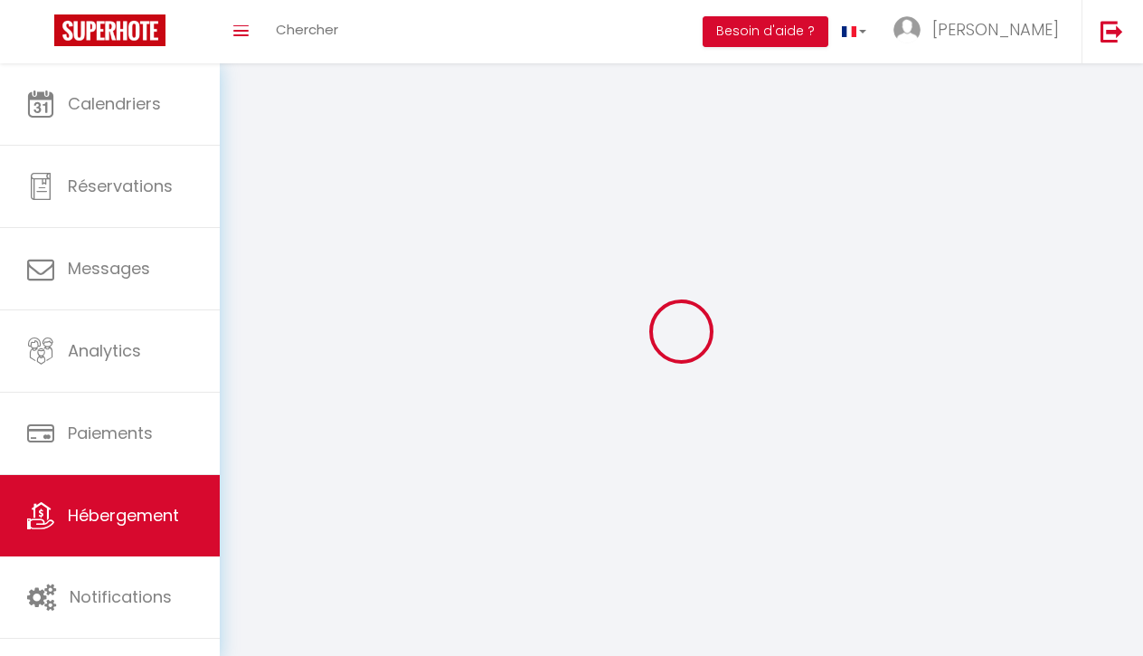
select select
checkbox input "false"
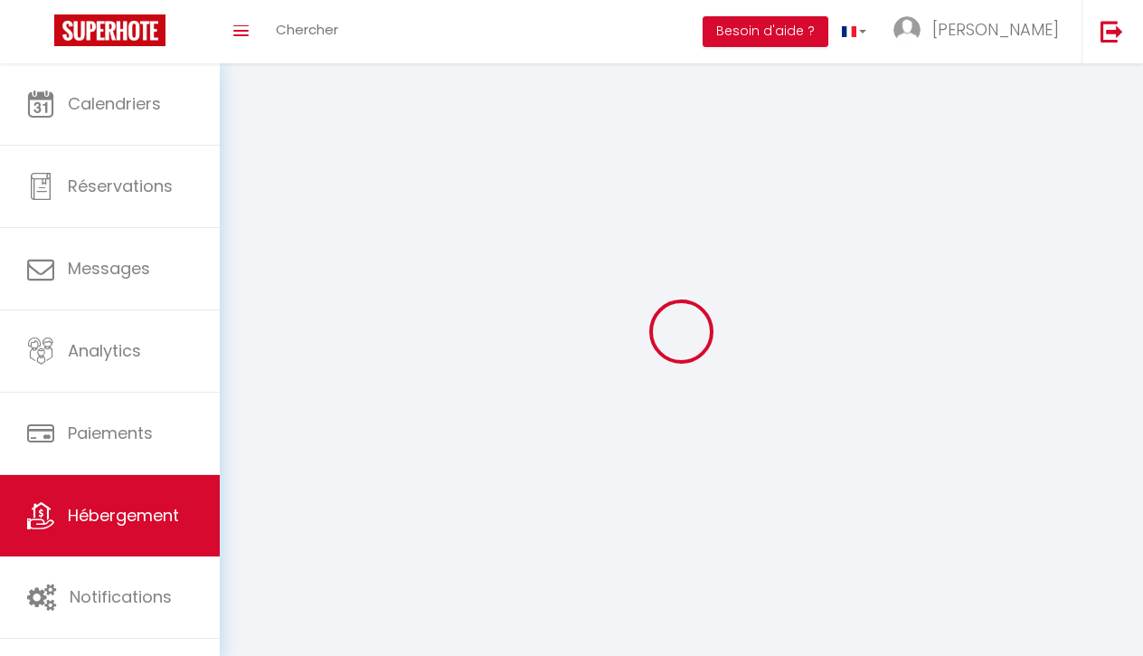
checkbox input "false"
select select
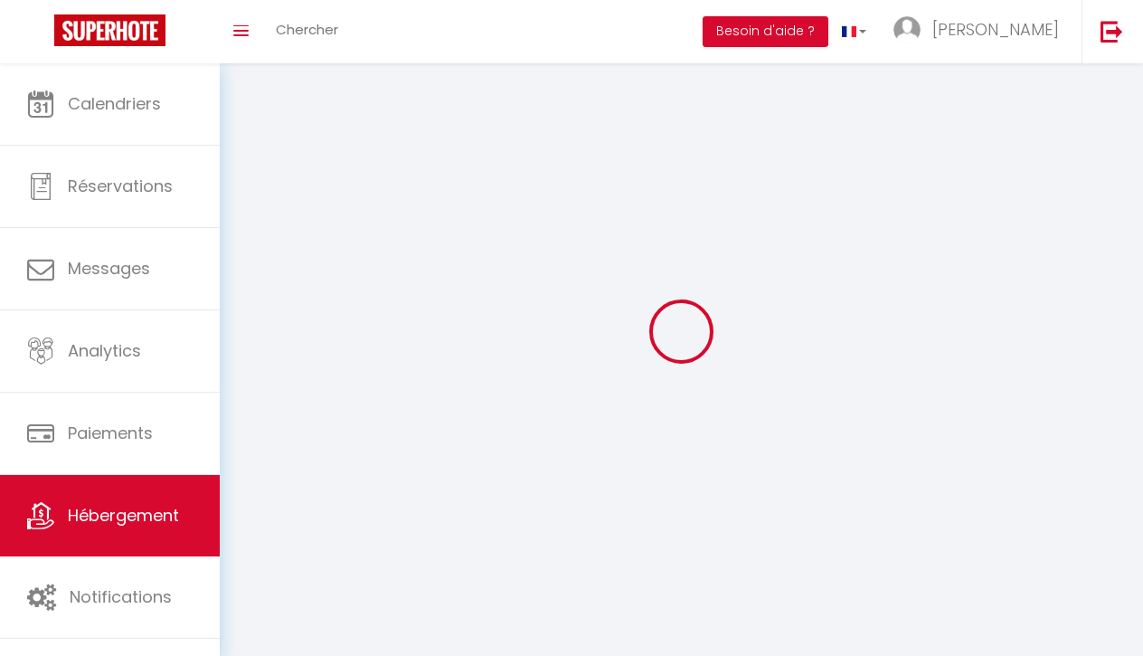
select select "28"
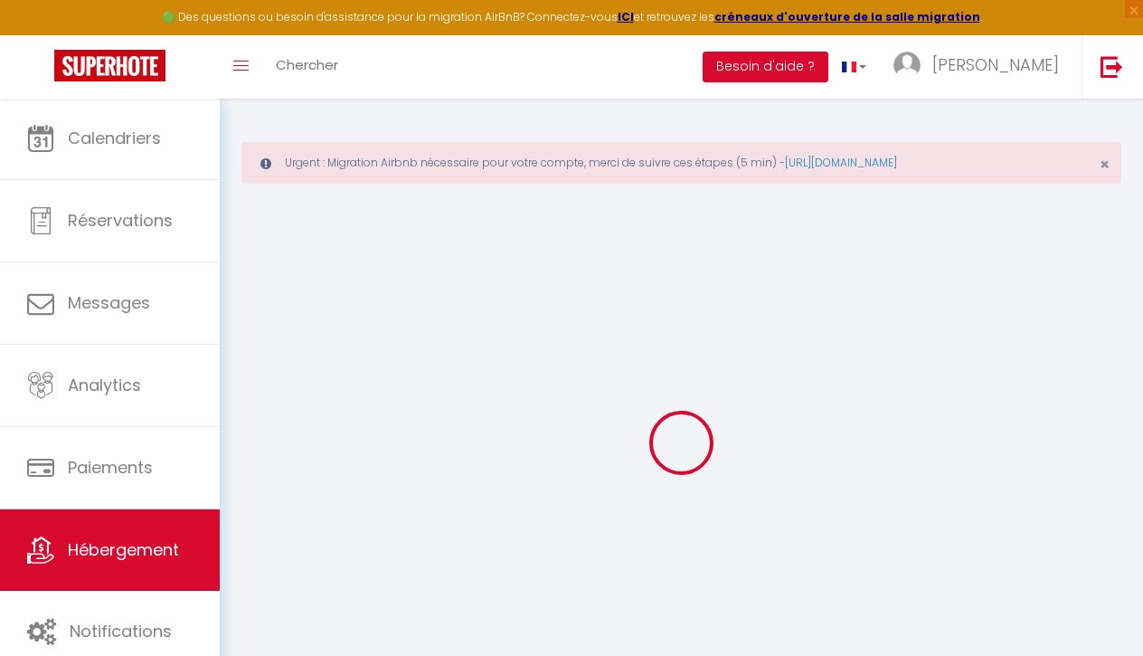
select select
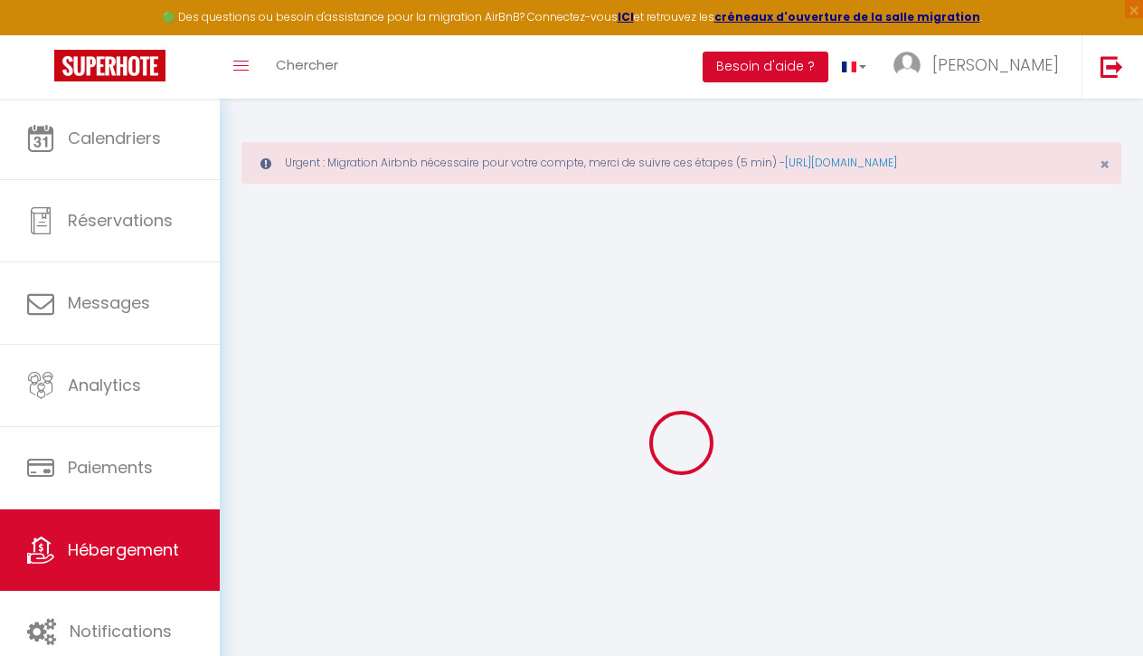
select select
checkbox input "false"
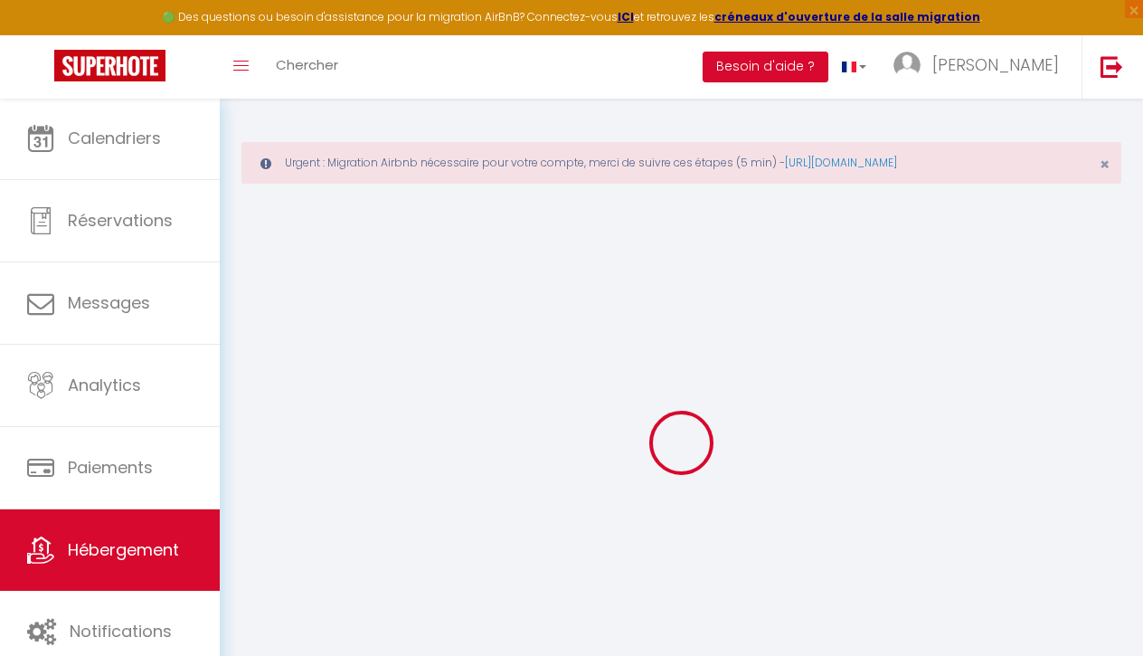
select select
type input "Les Lices du Vigan : Clim + Parking + ascenseur"
type input "[PERSON_NAME]"
type input "Remazeilles"
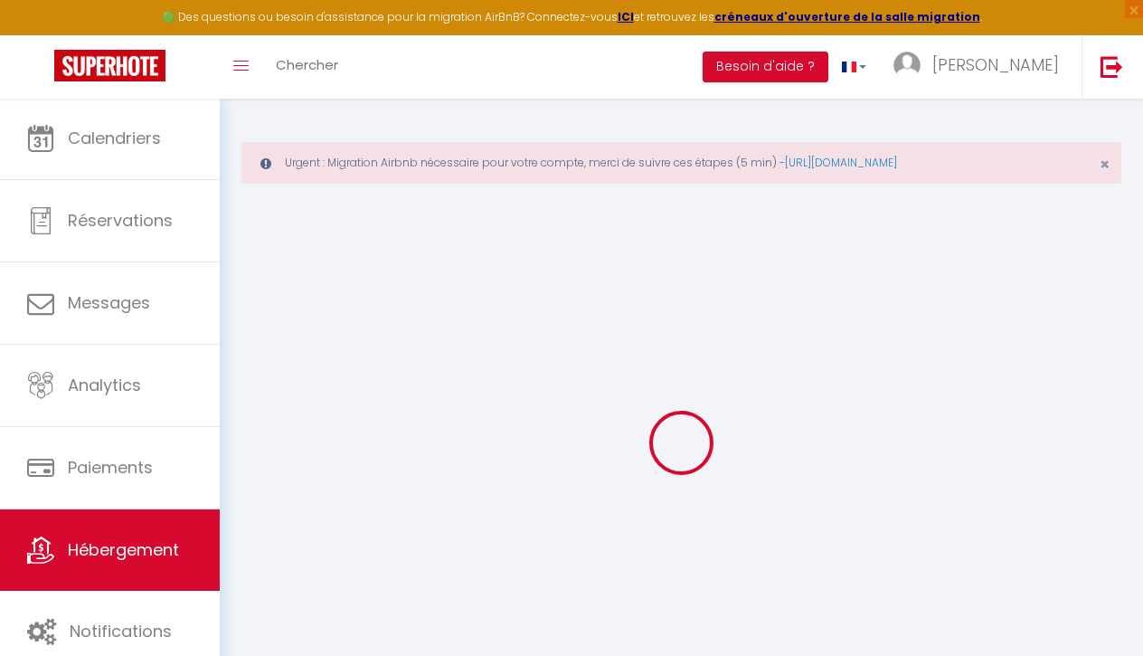
type input "[STREET_ADDRESS]"
type input "81990"
type input "Salies"
type input "55"
type input "52"
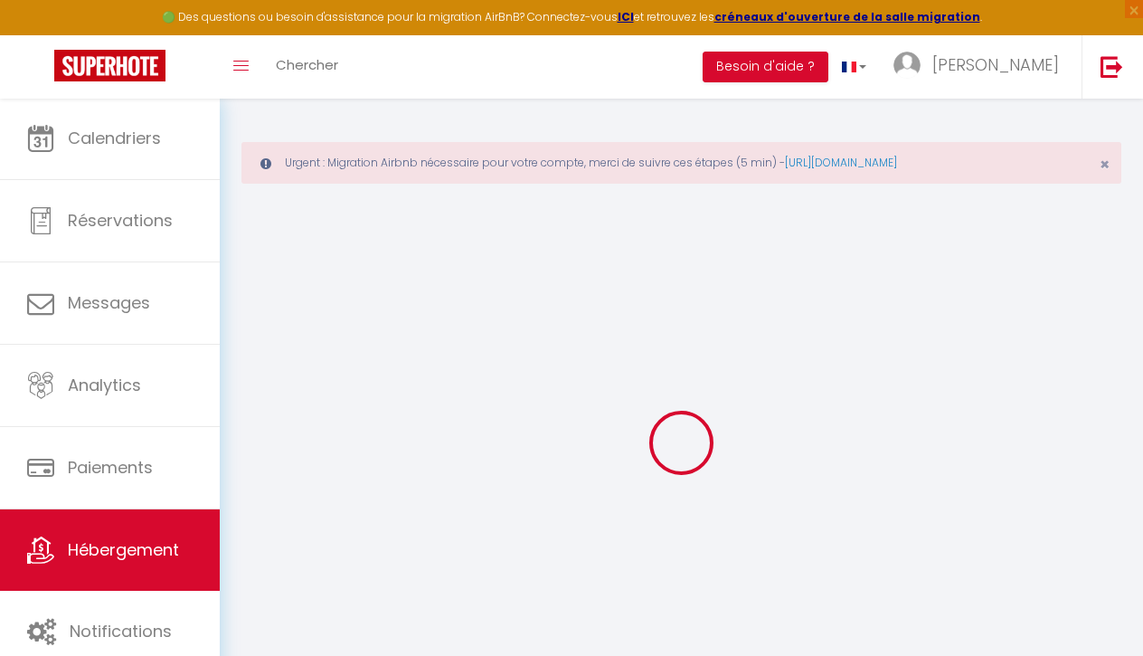
type input "5"
type input "2.73"
type input "250"
select select
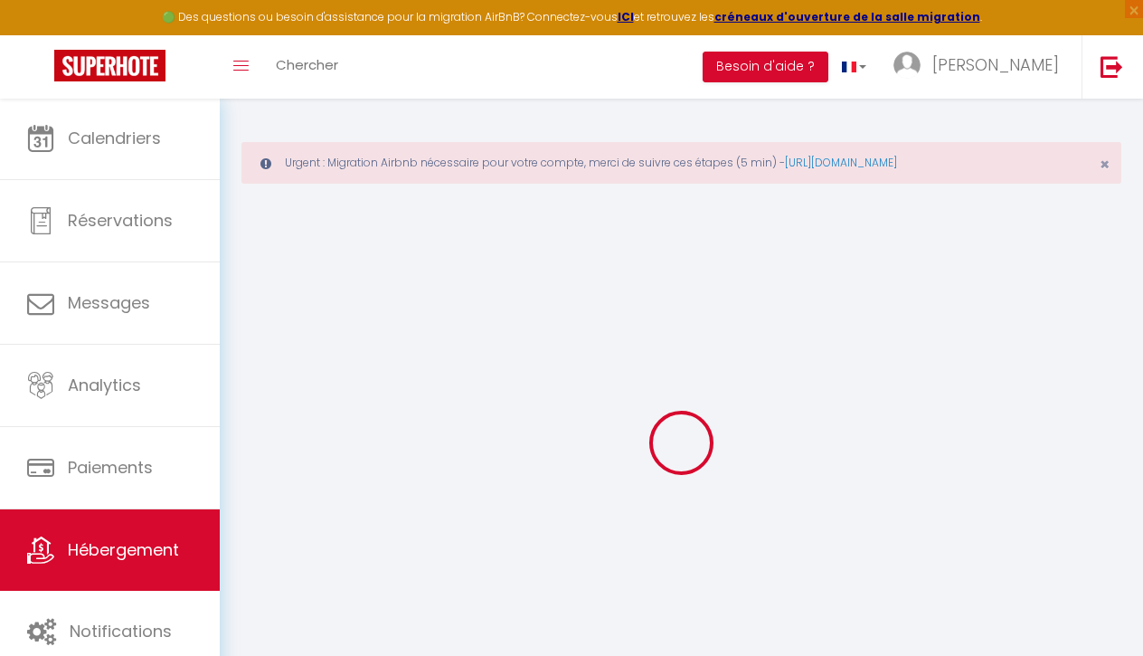
select select
type input "22 Lices [PERSON_NAME]"
type input "81000"
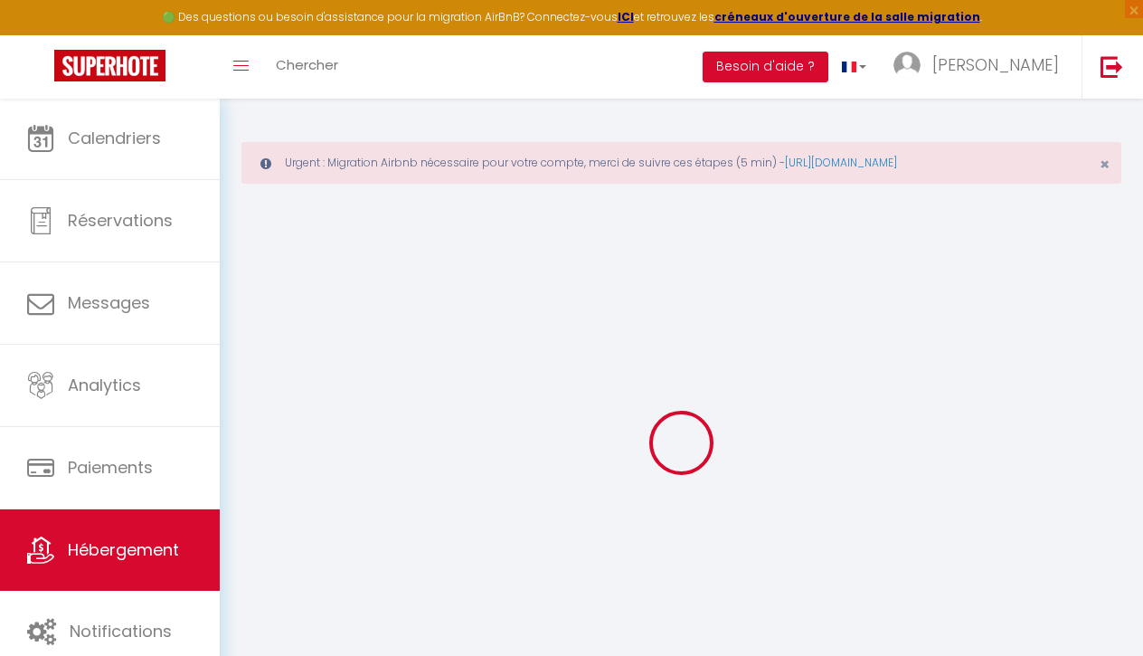
type input "Albi"
type input "[EMAIL_ADDRESS][DOMAIN_NAME]"
select select "7306"
checkbox input "false"
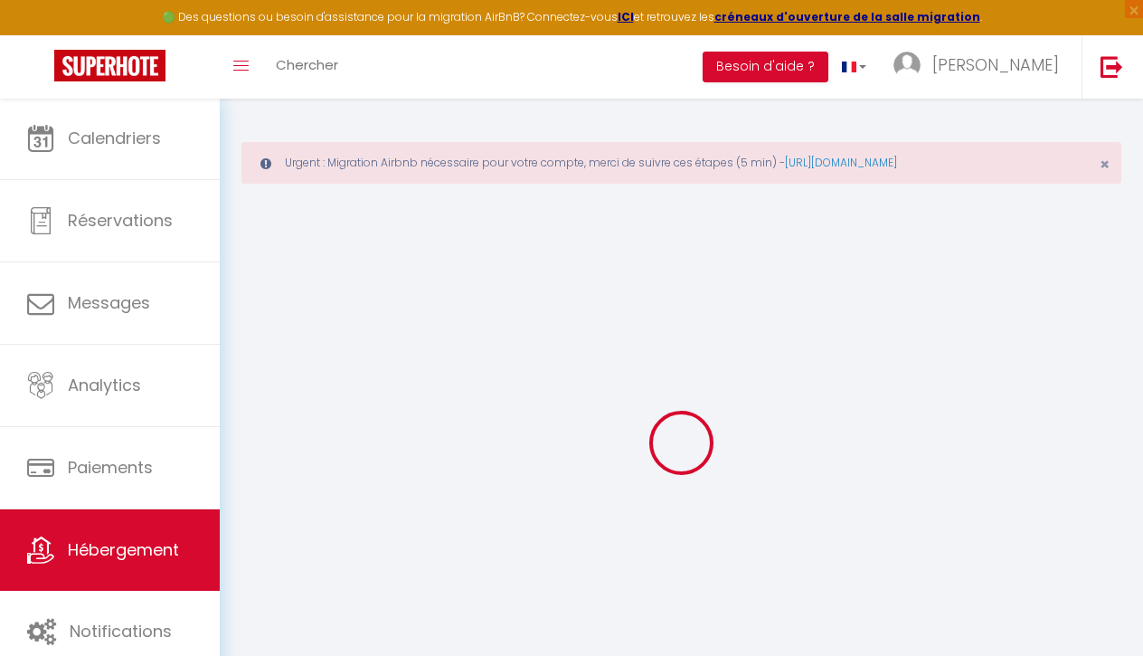
checkbox input "true"
checkbox input "false"
radio input "true"
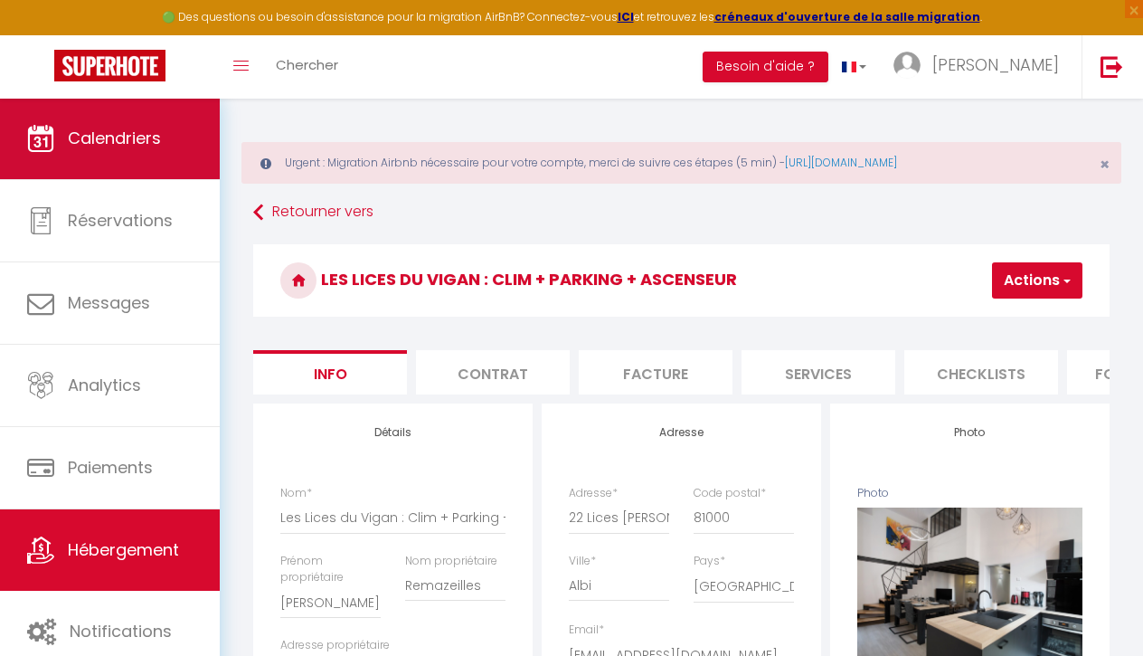
click at [132, 135] on span "Calendriers" at bounding box center [114, 138] width 93 height 23
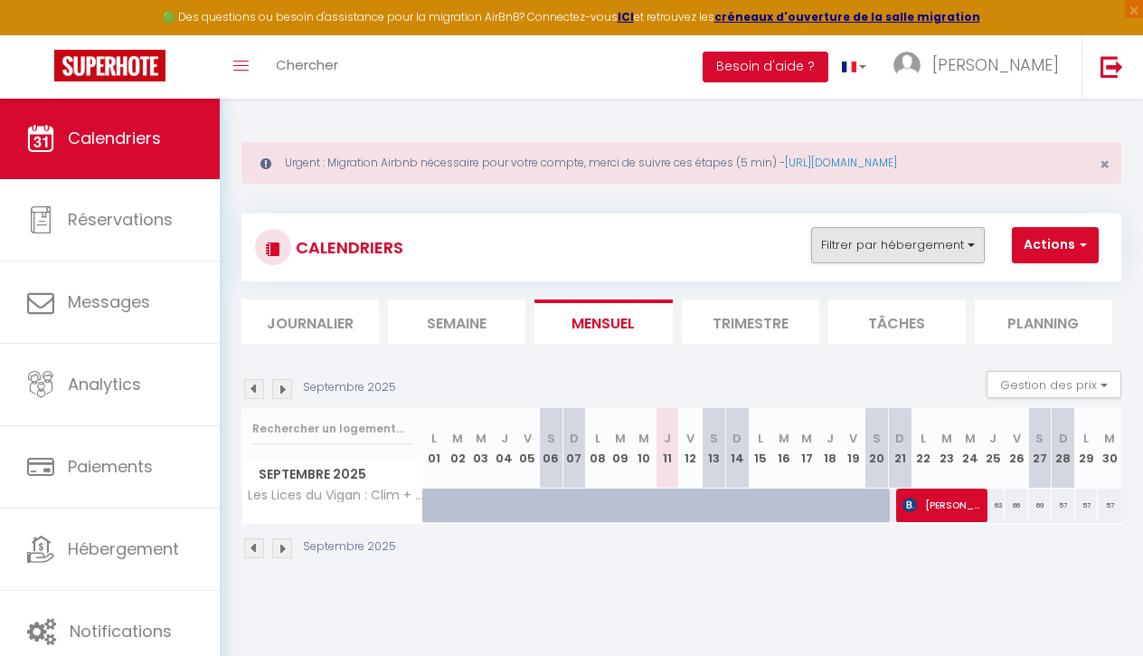
click at [897, 259] on button "Filtrer par hébergement" at bounding box center [898, 245] width 174 height 36
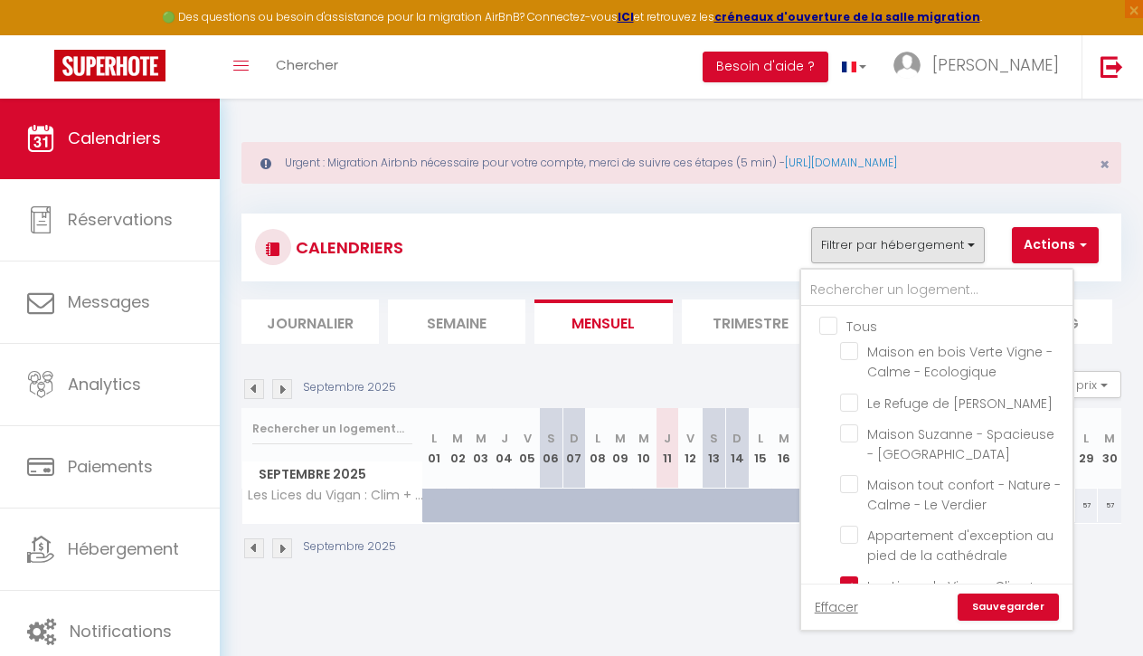
click at [831, 317] on input "Tous" at bounding box center [954, 325] width 271 height 18
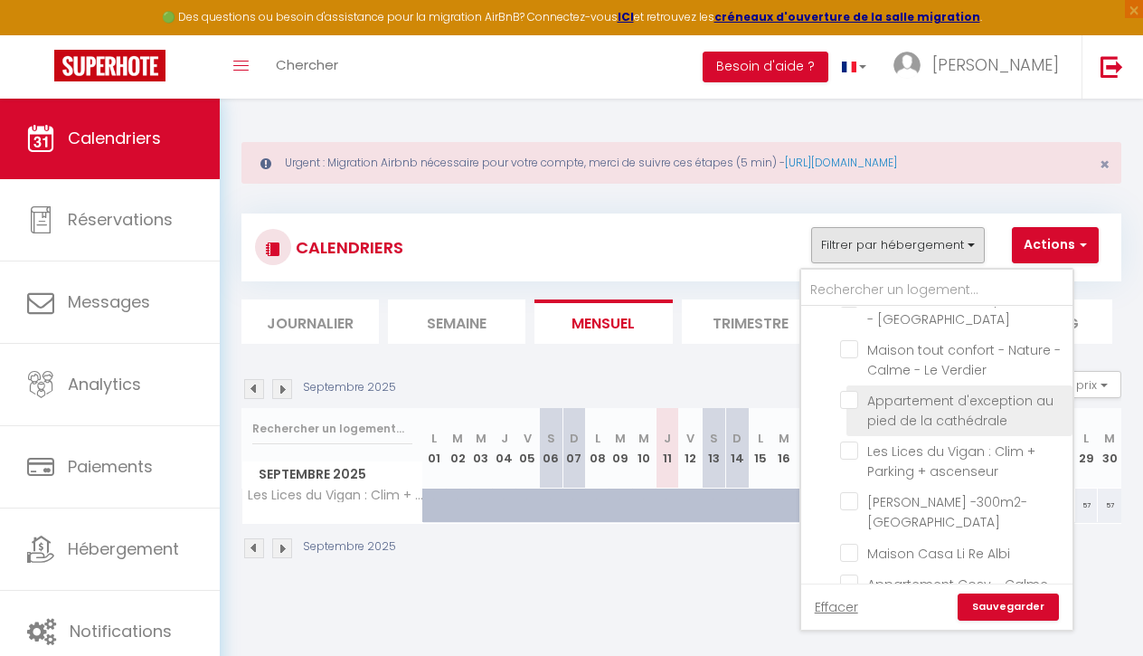
scroll to position [153, 0]
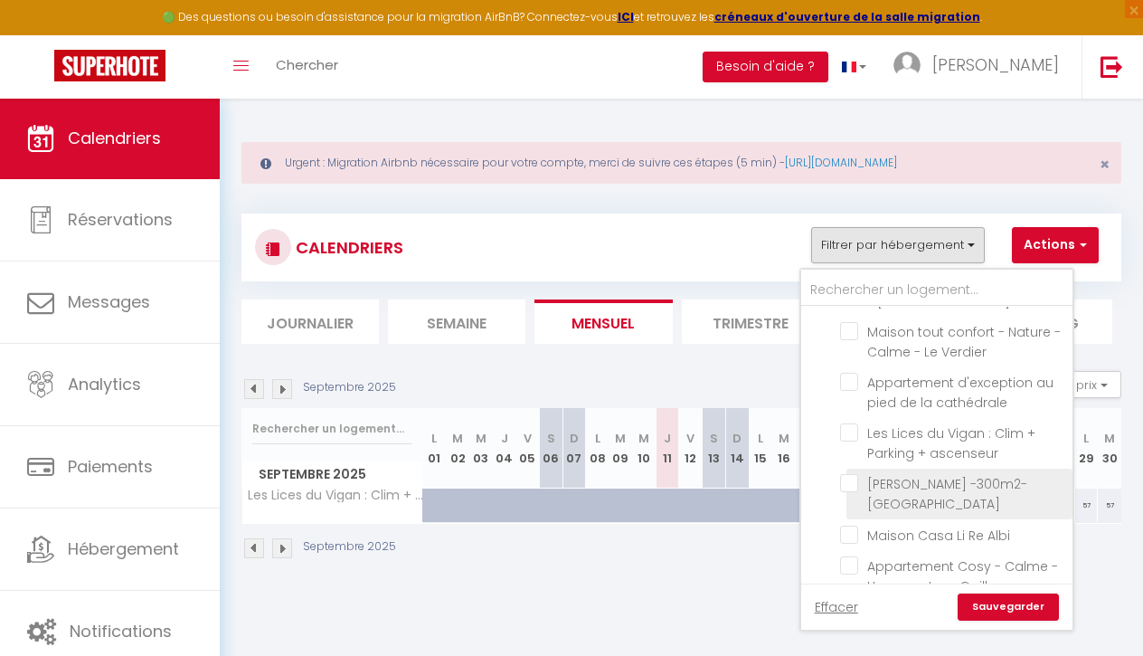
click at [843, 487] on input "[PERSON_NAME] -300m2- [GEOGRAPHIC_DATA]" at bounding box center [953, 483] width 226 height 18
click at [846, 483] on input "[PERSON_NAME] -300m2- [GEOGRAPHIC_DATA]" at bounding box center [953, 483] width 226 height 18
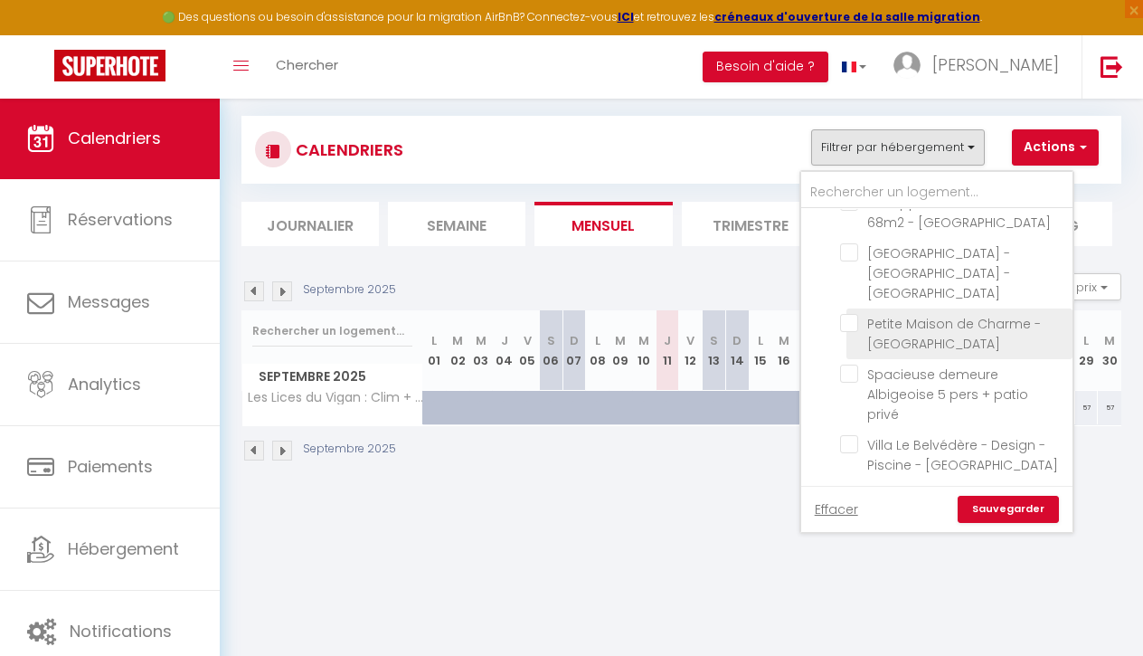
scroll to position [567, 0]
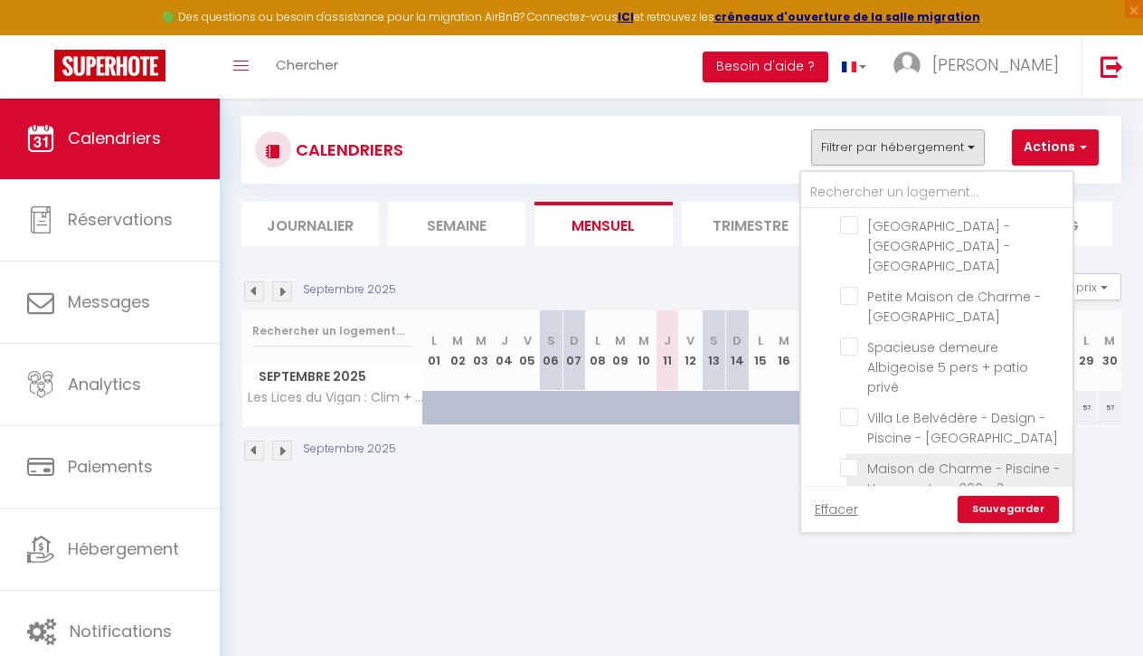
click at [847, 459] on input "Maison de Charme - Piscine - Hypercentre - 300m2" at bounding box center [953, 468] width 226 height 18
click at [1025, 514] on link "Sauvegarder" at bounding box center [1008, 509] width 101 height 27
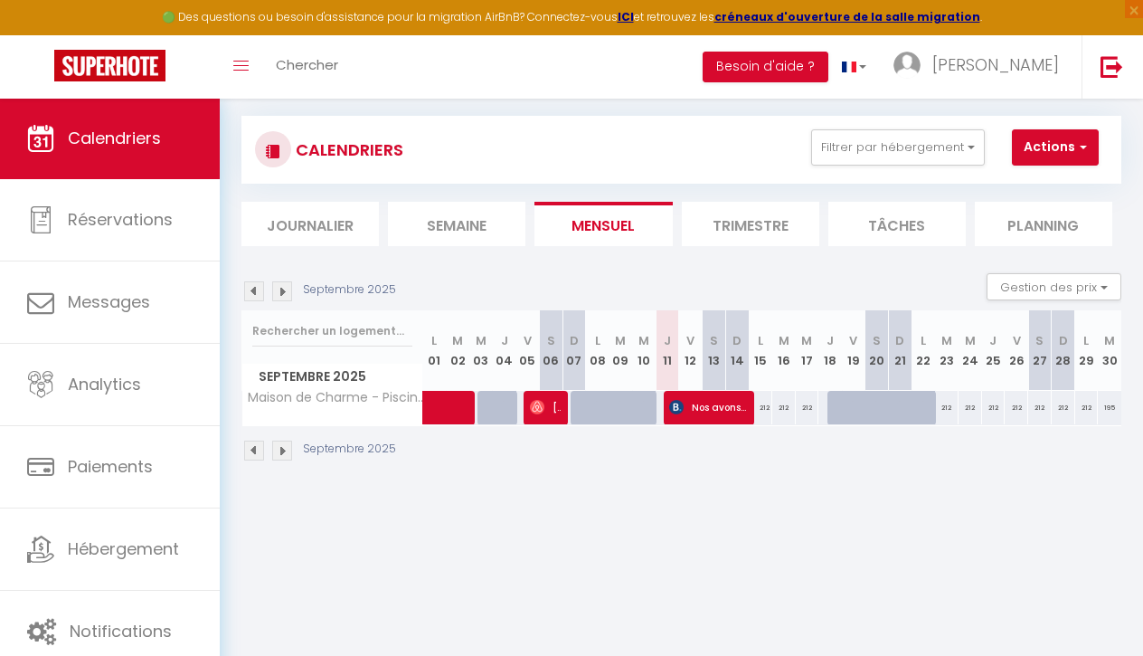
click at [716, 393] on span "Nos avons besoin des draps (avec le lit fait) pour 3 lits a deux places et 2 li…" at bounding box center [708, 407] width 79 height 34
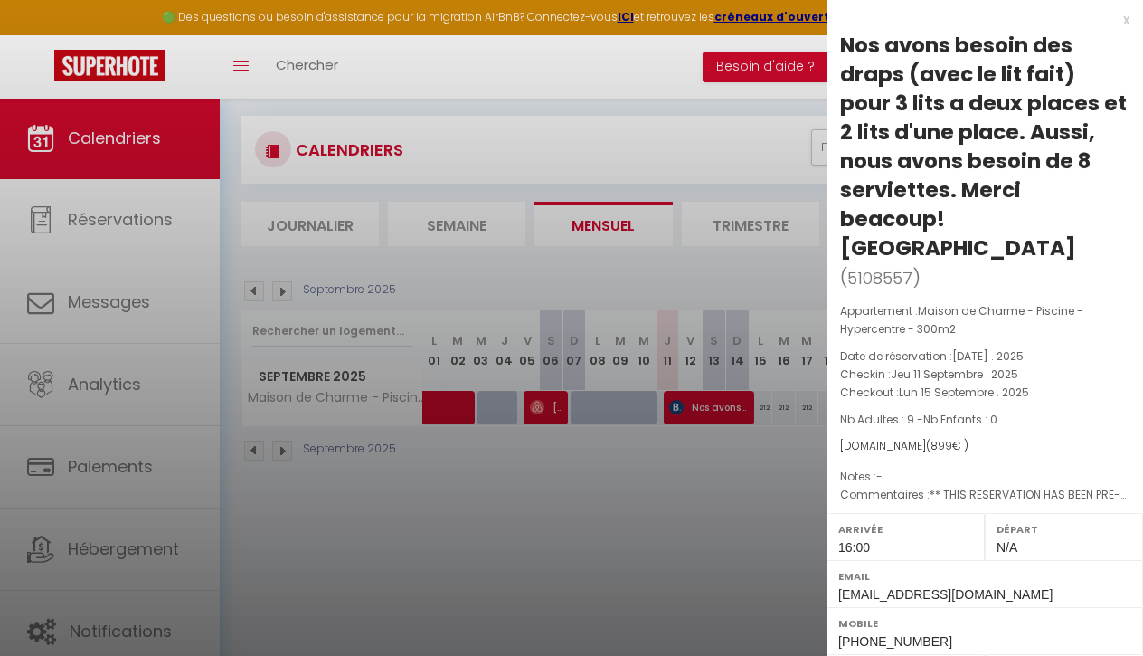
click at [474, 477] on div at bounding box center [571, 328] width 1143 height 656
